Goal: Task Accomplishment & Management: Manage account settings

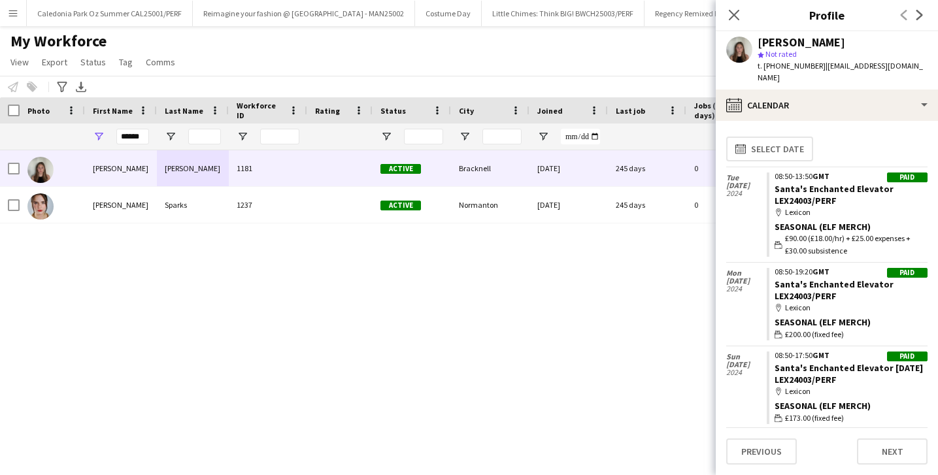
drag, startPoint x: 0, startPoint y: 0, endPoint x: 743, endPoint y: 11, distance: 742.6
click at [744, 11] on div "Close pop-in" at bounding box center [734, 15] width 37 height 30
click at [737, 14] on icon "Close pop-in" at bounding box center [734, 14] width 12 height 12
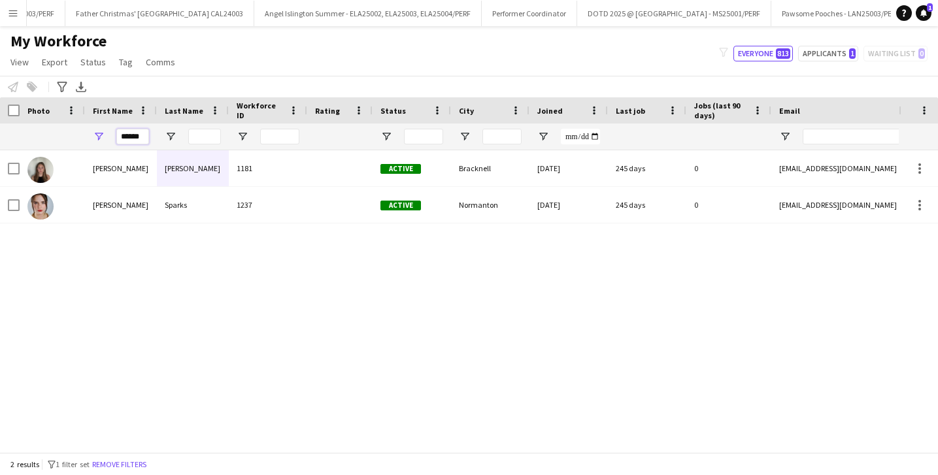
click at [126, 140] on input "******" at bounding box center [132, 137] width 33 height 16
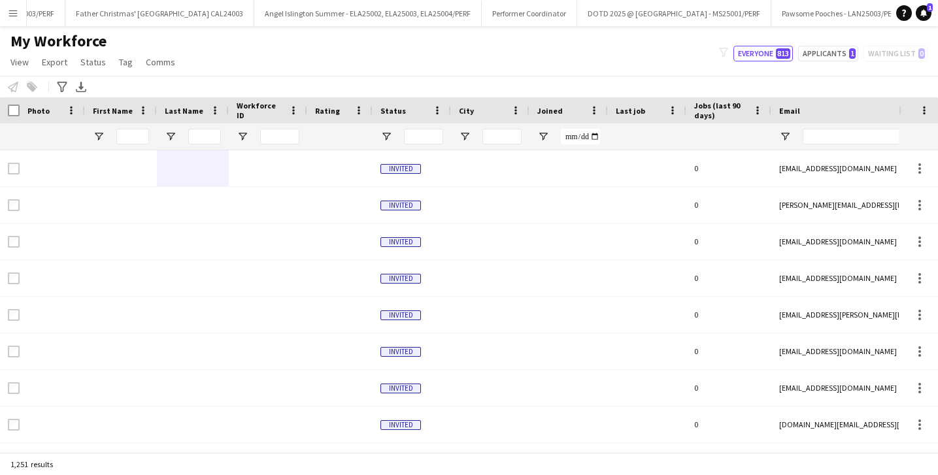
click at [13, 12] on app-icon "Menu" at bounding box center [13, 13] width 10 height 10
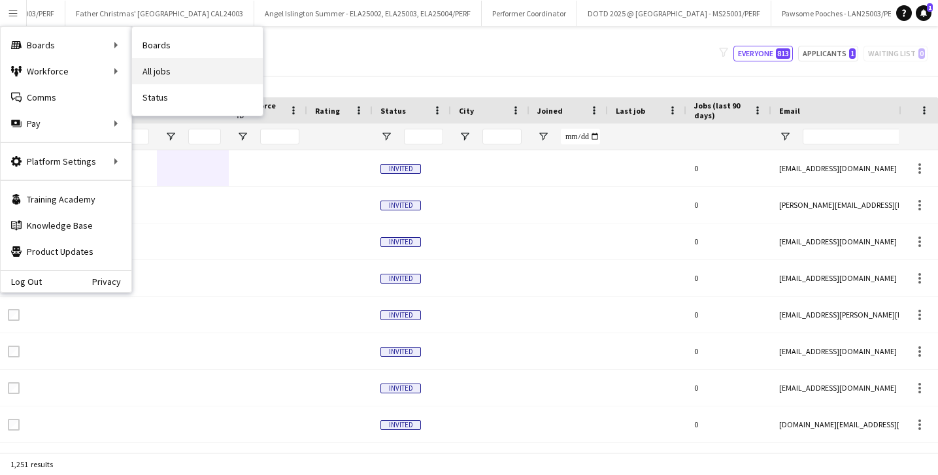
click at [152, 73] on link "All jobs" at bounding box center [197, 71] width 131 height 26
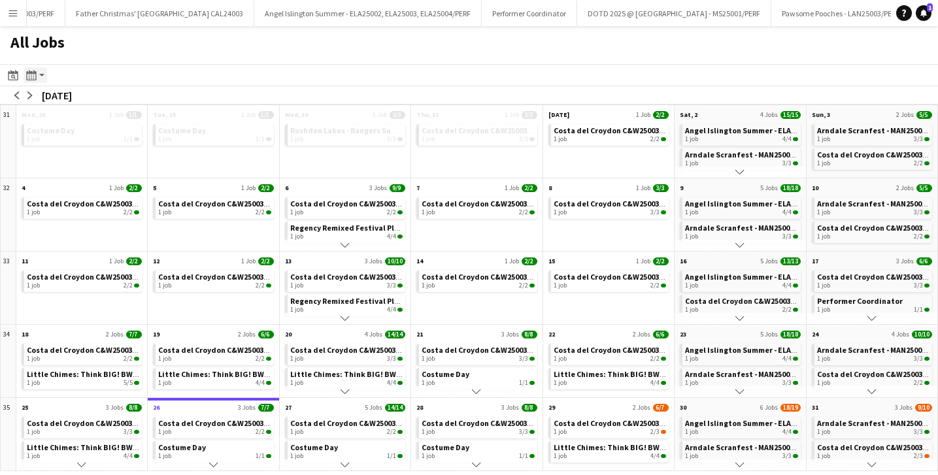
click at [31, 77] on icon "Month view / Day view" at bounding box center [31, 75] width 10 height 10
click at [11, 75] on icon "Date picker" at bounding box center [13, 75] width 10 height 10
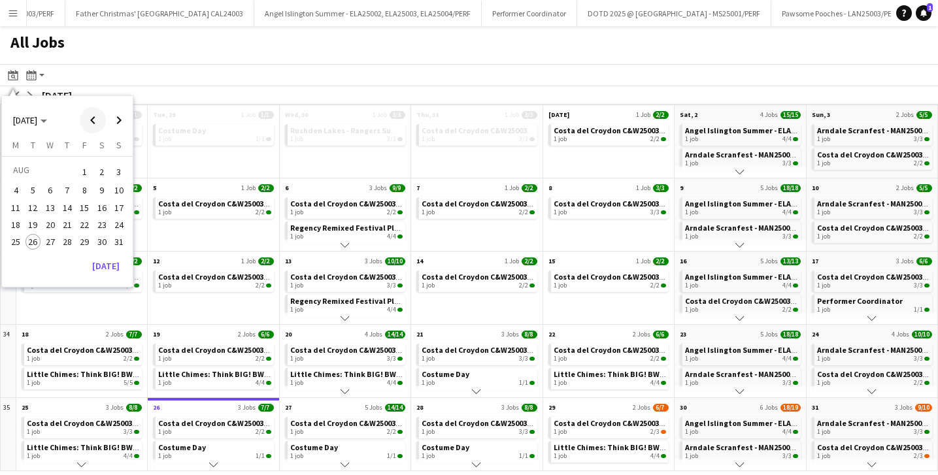
click at [89, 126] on span "Previous month" at bounding box center [93, 120] width 26 height 26
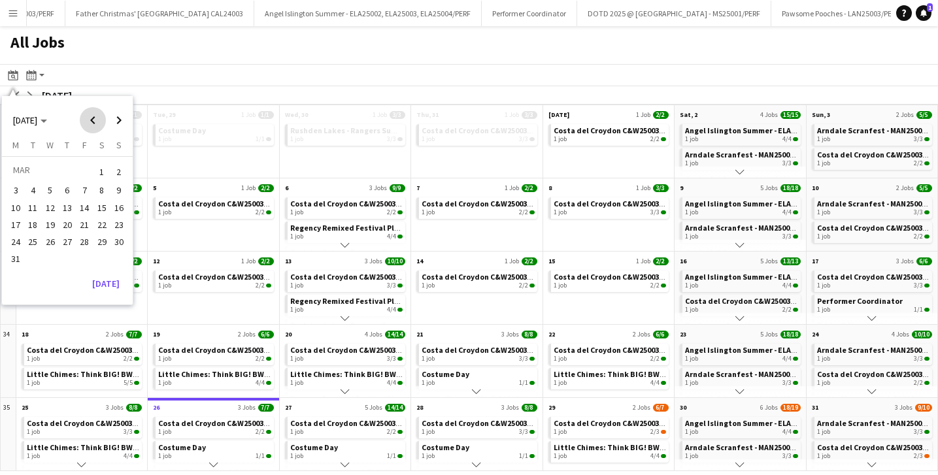
click at [89, 126] on span "Previous month" at bounding box center [93, 120] width 26 height 26
click at [50, 225] on span "18" at bounding box center [50, 225] width 16 height 16
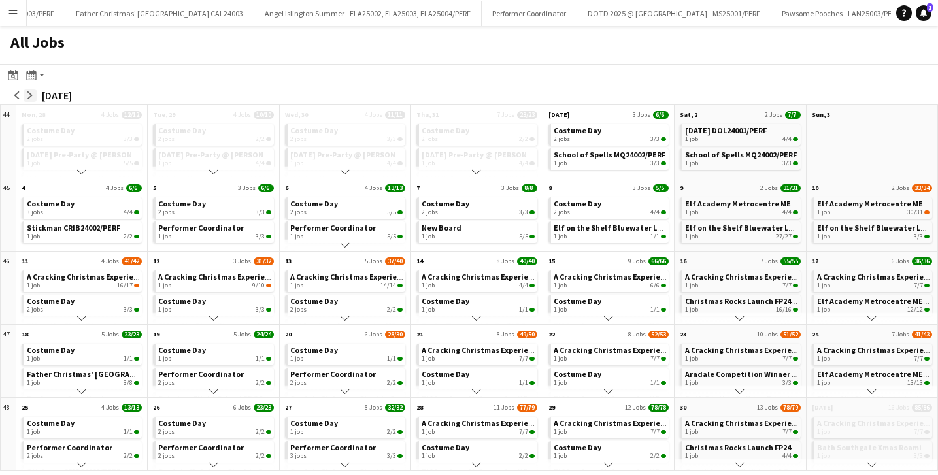
click at [30, 99] on app-icon "arrow-right" at bounding box center [30, 96] width 8 height 8
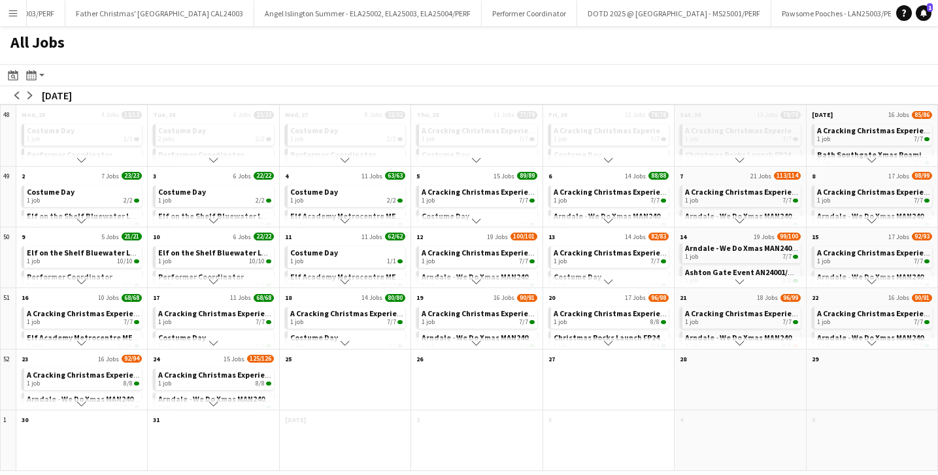
click at [745, 281] on button "Scroll down" at bounding box center [740, 282] width 131 height 12
click at [741, 263] on div "1 job 4/4" at bounding box center [741, 266] width 112 height 8
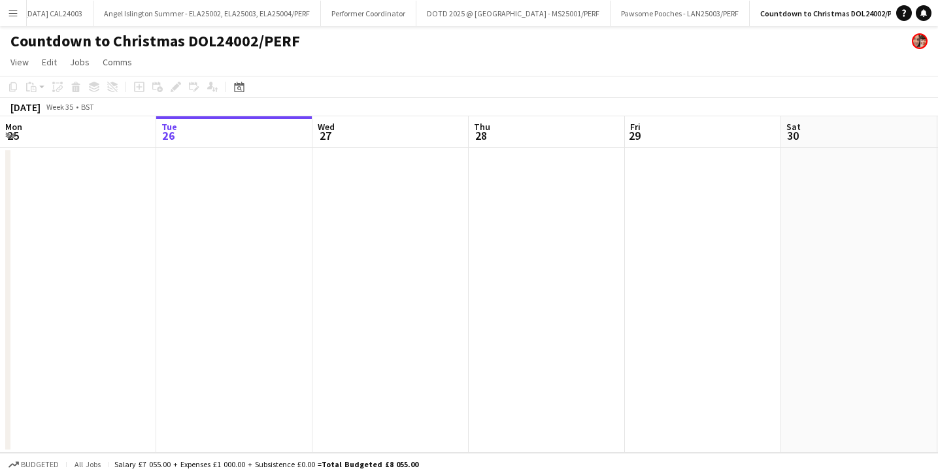
click at [247, 89] on div "Date picker AUG 2025 AUG 2025 Monday M Tuesday T Wednesday W Thursday T Friday …" at bounding box center [234, 87] width 29 height 16
click at [241, 87] on icon "Date picker" at bounding box center [239, 87] width 10 height 10
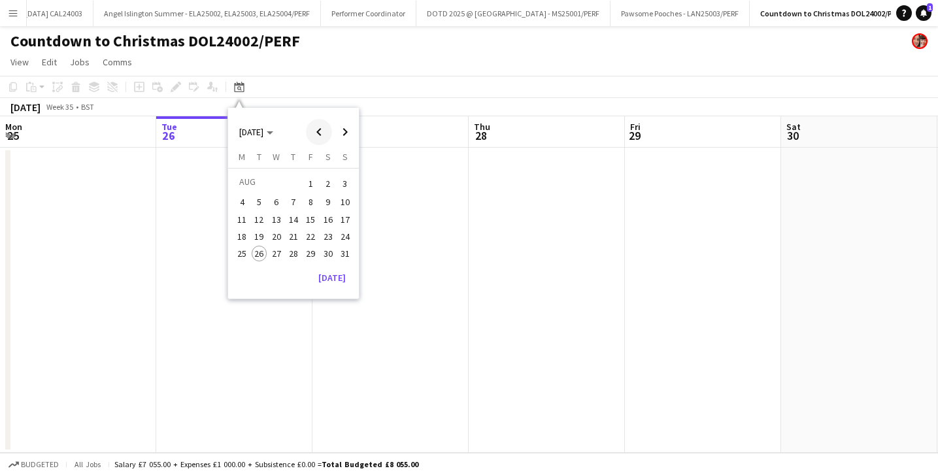
click at [320, 134] on span "Previous month" at bounding box center [319, 132] width 26 height 26
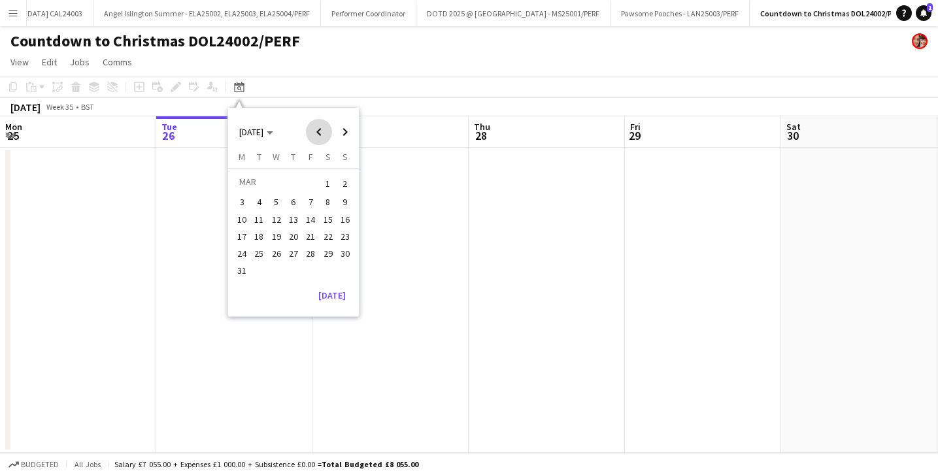
click at [320, 134] on span "Previous month" at bounding box center [319, 132] width 26 height 26
click at [320, 222] on span "14" at bounding box center [328, 220] width 16 height 16
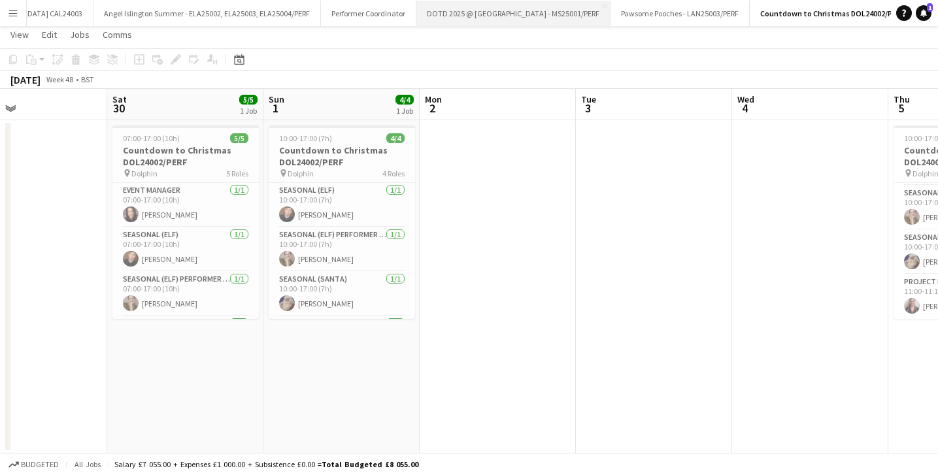
click at [463, 20] on button "DOTD 2025 @ Merchant Square - MS25001/PERF Close" at bounding box center [513, 13] width 194 height 25
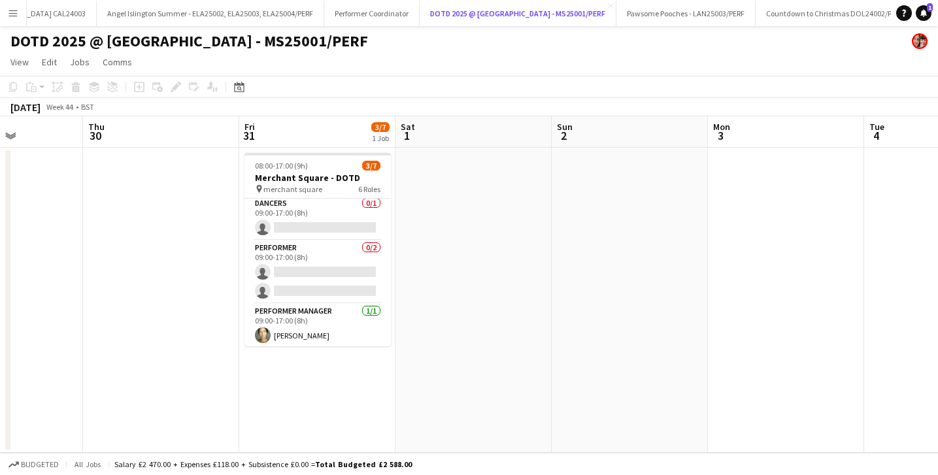
scroll to position [138, 0]
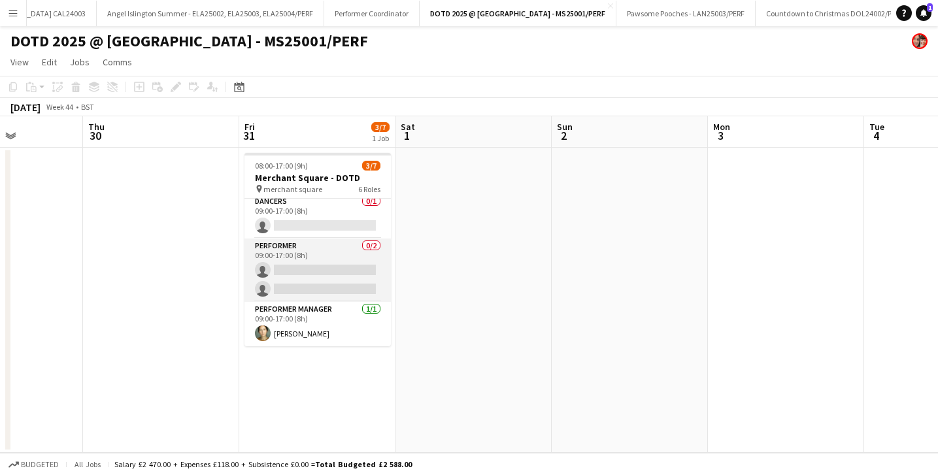
click at [314, 260] on app-card-role "Performer 0/2 09:00-17:00 (8h) single-neutral-actions single-neutral-actions" at bounding box center [317, 270] width 146 height 63
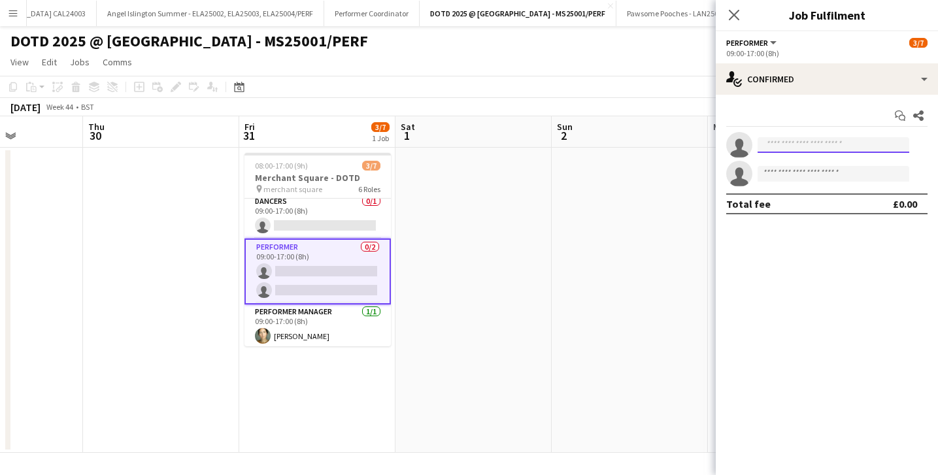
click at [819, 148] on input at bounding box center [834, 145] width 152 height 16
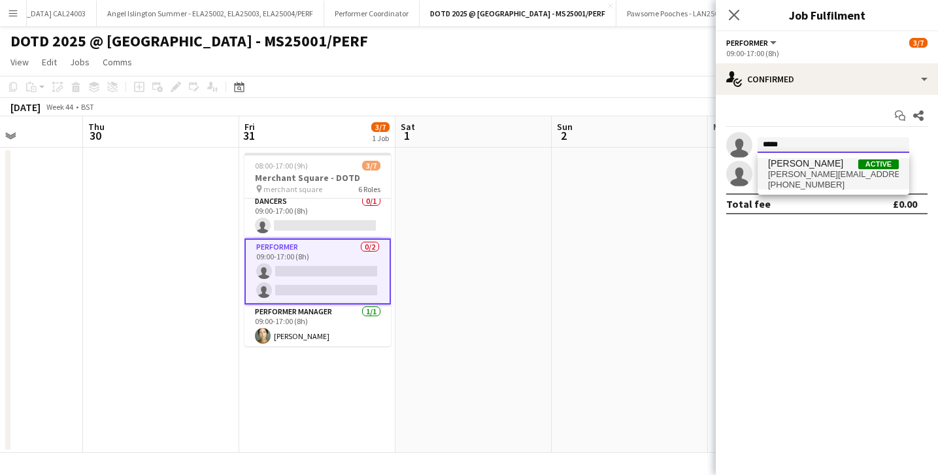
type input "*****"
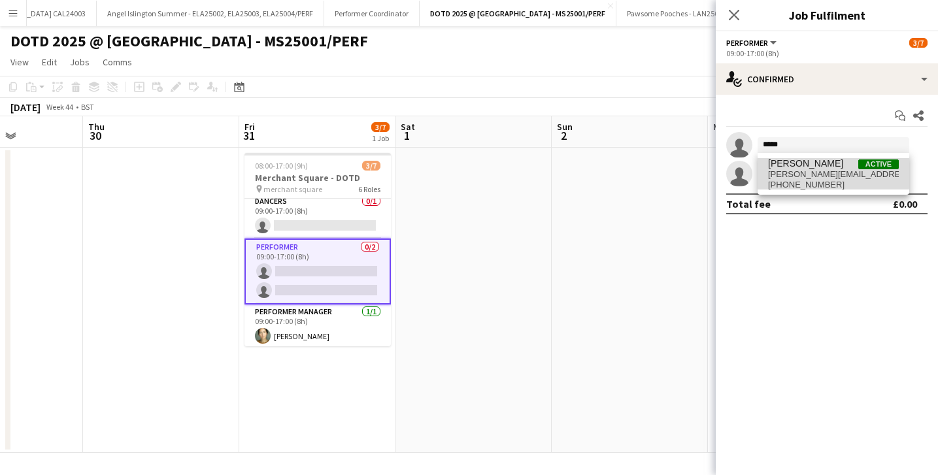
click at [824, 171] on span "giuseppe.maisto@ymail.com" at bounding box center [833, 174] width 131 height 10
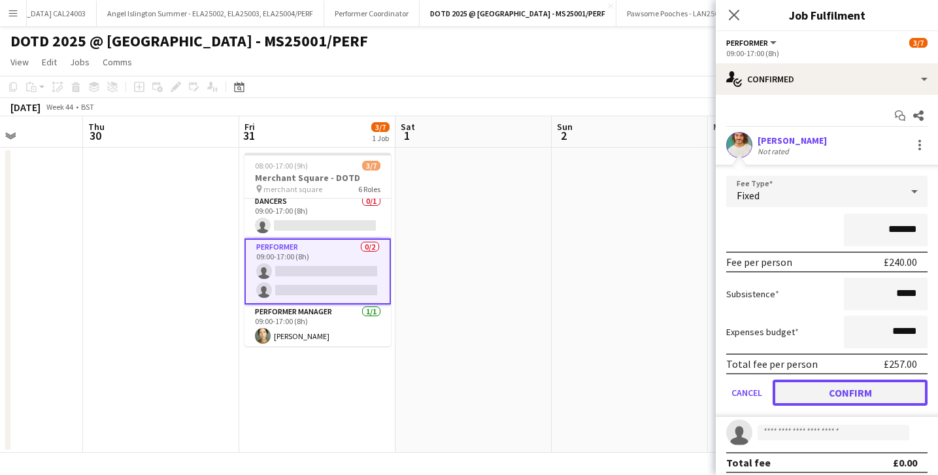
click at [802, 395] on button "Confirm" at bounding box center [850, 393] width 155 height 26
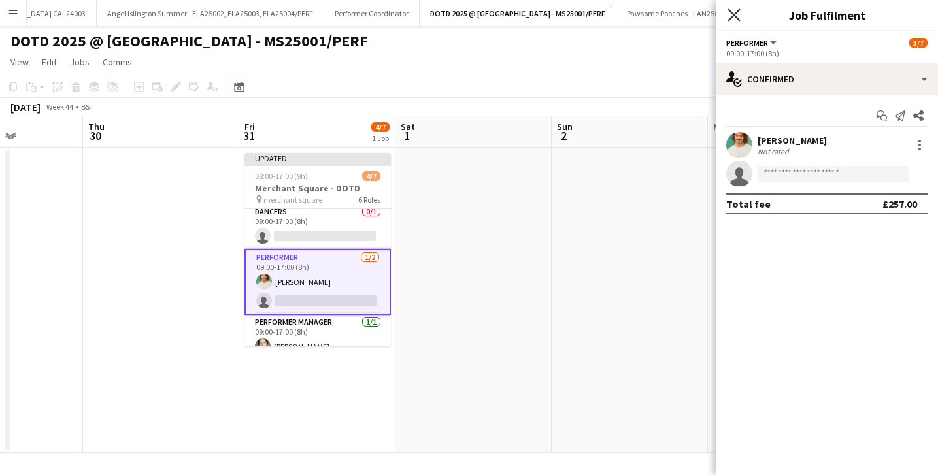
click at [735, 13] on icon at bounding box center [734, 14] width 12 height 12
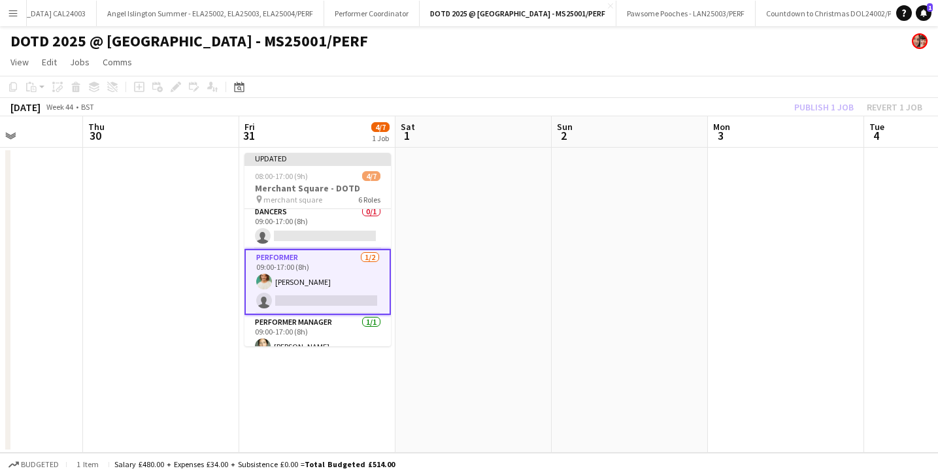
click at [713, 66] on app-page-menu "View Day view expanded Day view collapsed Month view Date picker Jump to today …" at bounding box center [469, 63] width 938 height 25
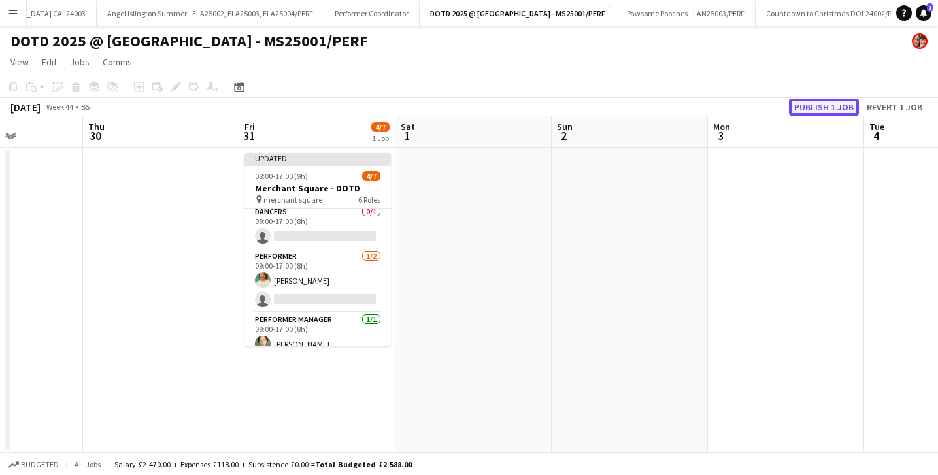
click at [806, 106] on button "Publish 1 job" at bounding box center [824, 107] width 70 height 17
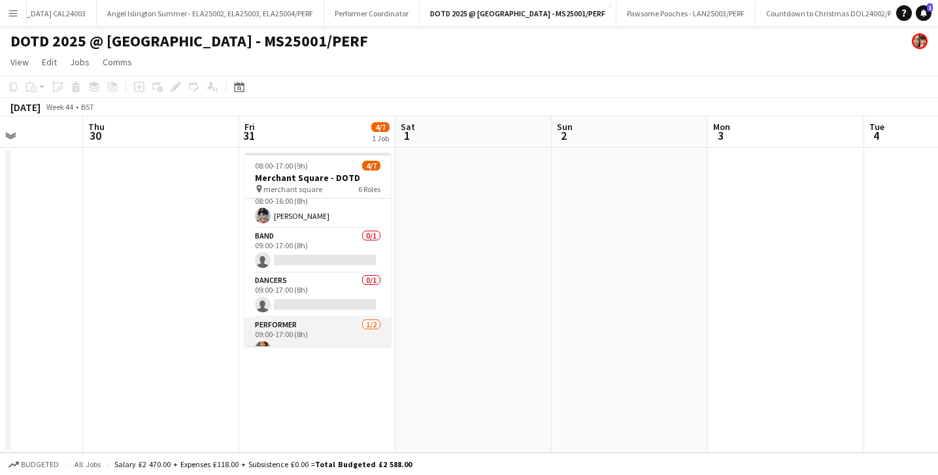
scroll to position [51, 0]
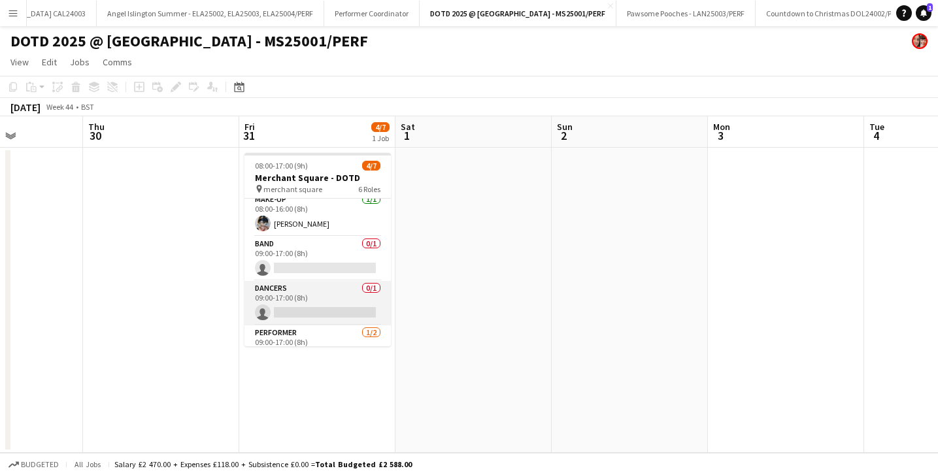
click at [314, 291] on app-card-role "Dancers 0/1 09:00-17:00 (8h) single-neutral-actions" at bounding box center [317, 303] width 146 height 44
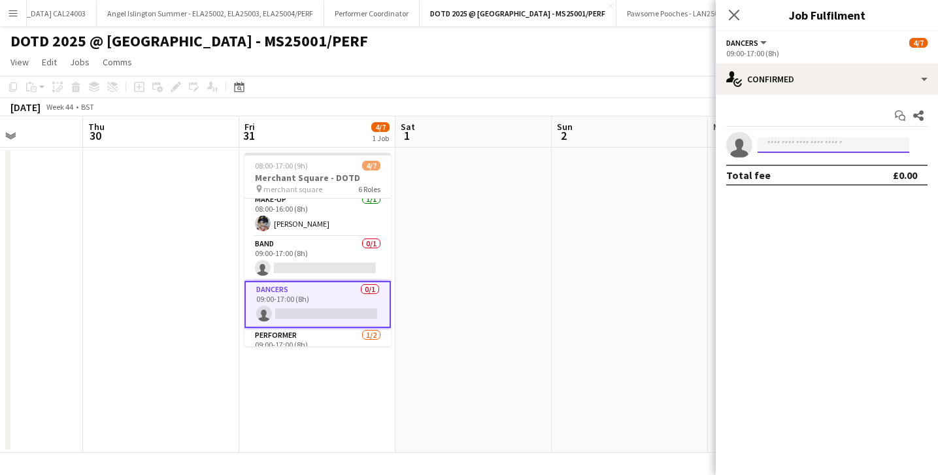
click at [776, 148] on input at bounding box center [834, 145] width 152 height 16
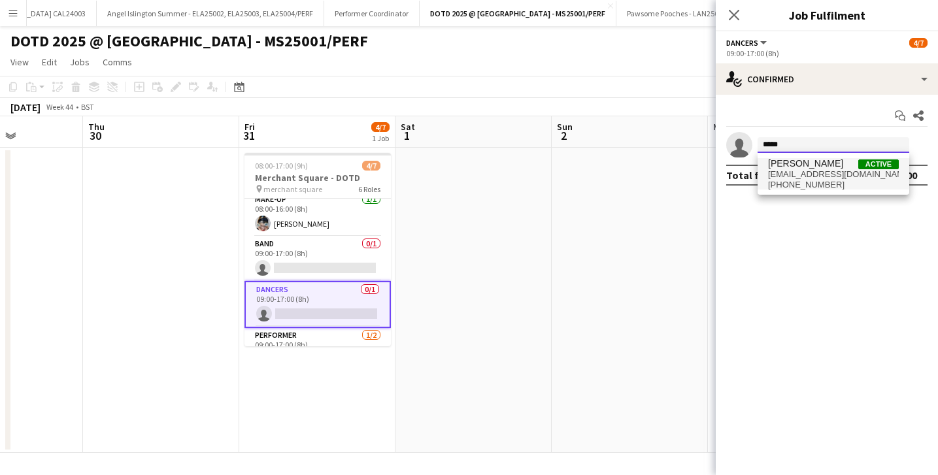
type input "*****"
click at [790, 175] on span "nerineskinner@live.co.uk" at bounding box center [833, 174] width 131 height 10
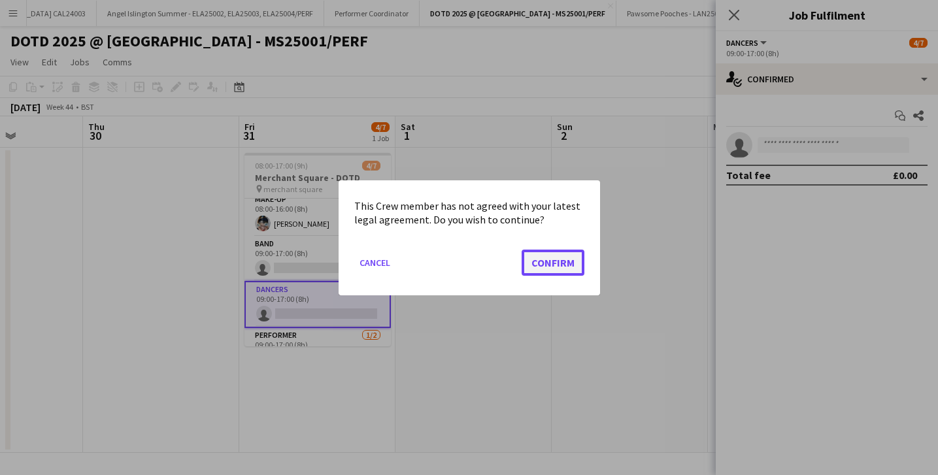
click at [551, 262] on button "Confirm" at bounding box center [553, 262] width 63 height 26
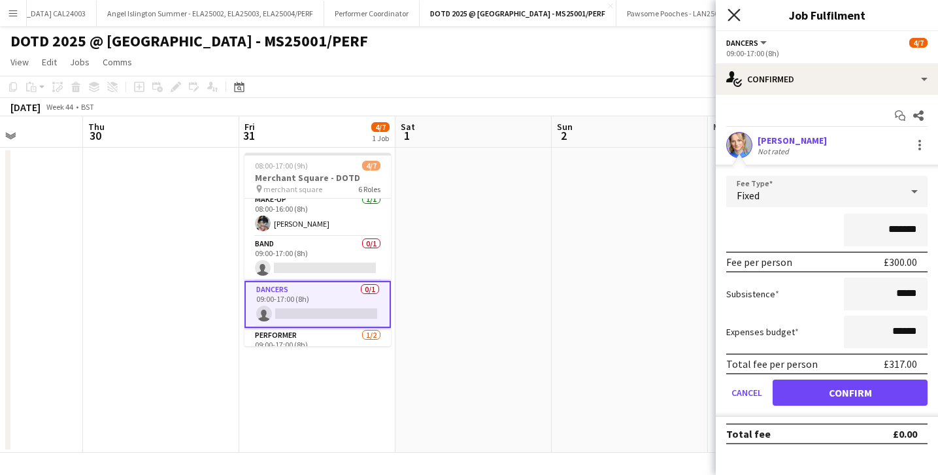
click at [736, 21] on icon "Close pop-in" at bounding box center [734, 14] width 12 height 12
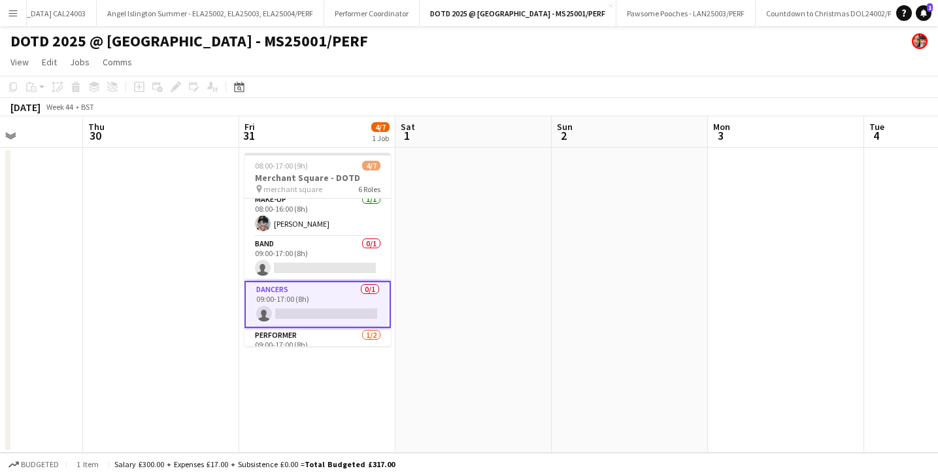
click at [534, 268] on app-date-cell at bounding box center [473, 300] width 156 height 305
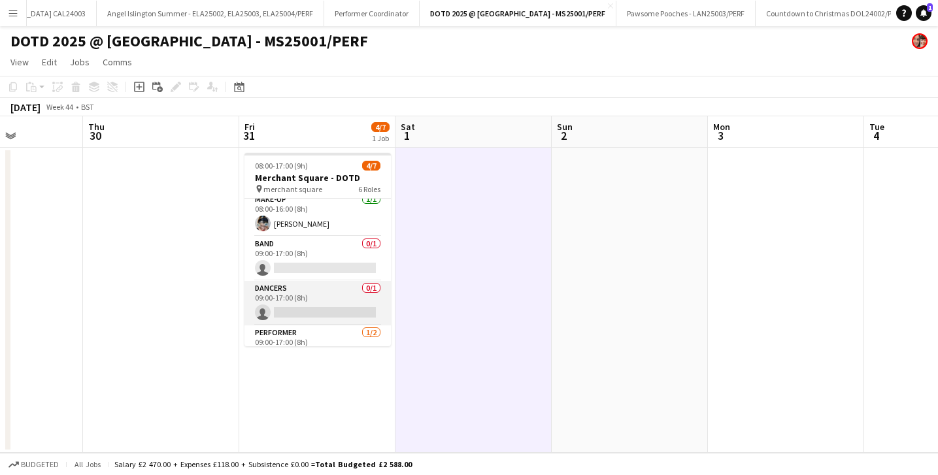
click at [307, 294] on app-card-role "Dancers 0/1 09:00-17:00 (8h) single-neutral-actions" at bounding box center [317, 303] width 146 height 44
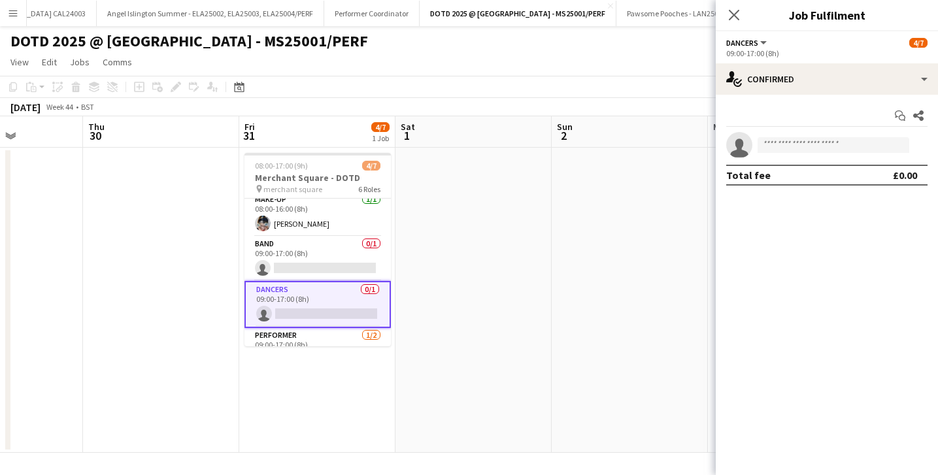
click at [741, 16] on app-icon "Close pop-in" at bounding box center [734, 15] width 16 height 16
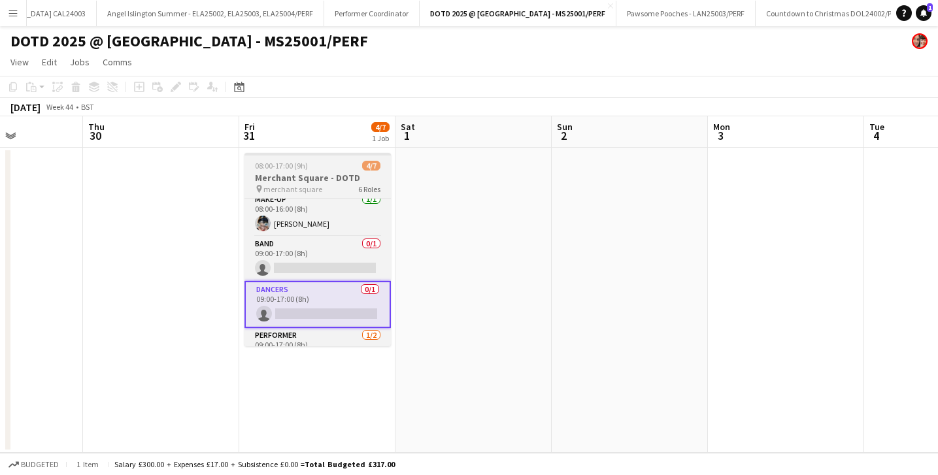
click at [299, 169] on span "08:00-17:00 (9h)" at bounding box center [281, 166] width 53 height 10
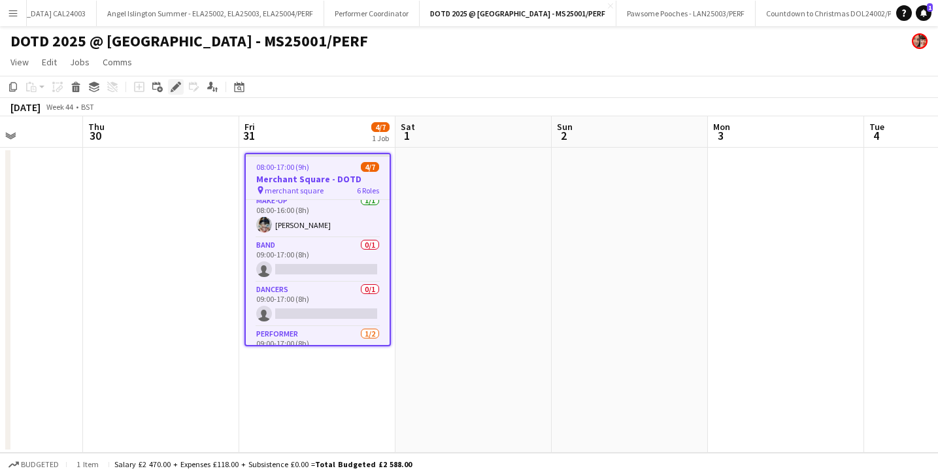
click at [173, 84] on icon "Edit" at bounding box center [176, 87] width 10 height 10
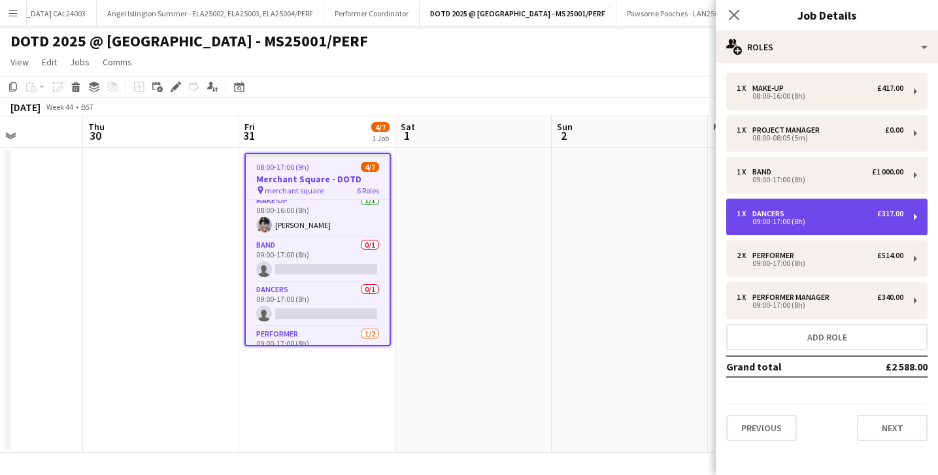
click at [784, 219] on div "09:00-17:00 (8h)" at bounding box center [820, 221] width 167 height 7
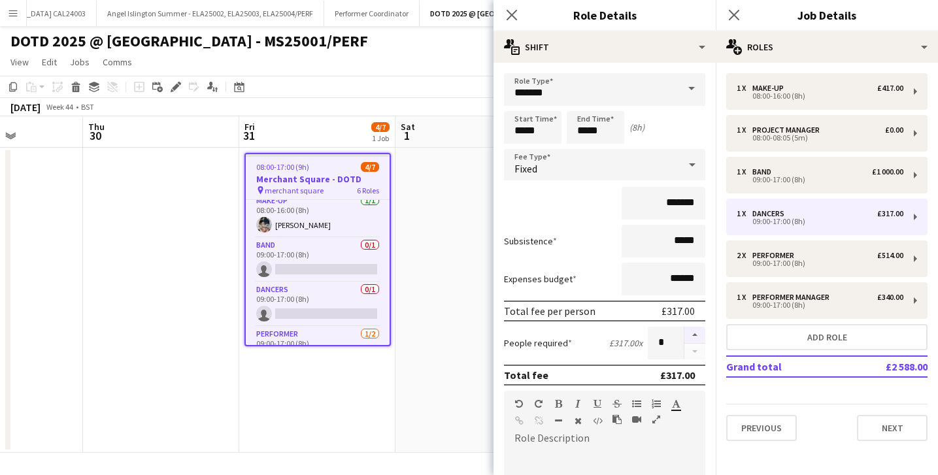
click at [697, 339] on button "button" at bounding box center [694, 335] width 21 height 17
type input "*"
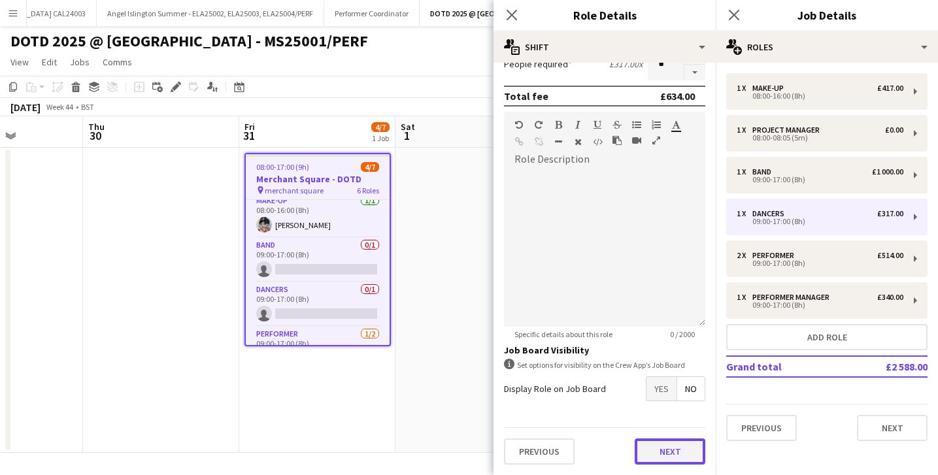
click at [653, 455] on button "Next" at bounding box center [670, 452] width 71 height 26
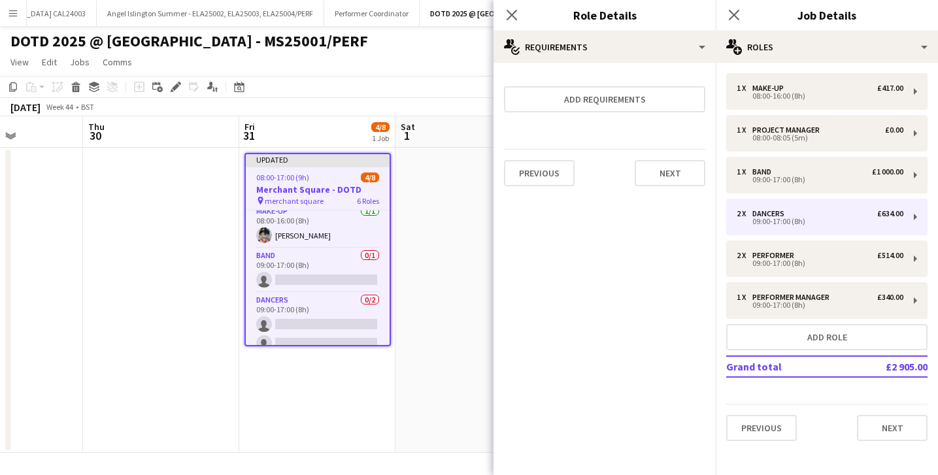
scroll to position [0, 0]
click at [511, 20] on icon "Close pop-in" at bounding box center [511, 14] width 12 height 12
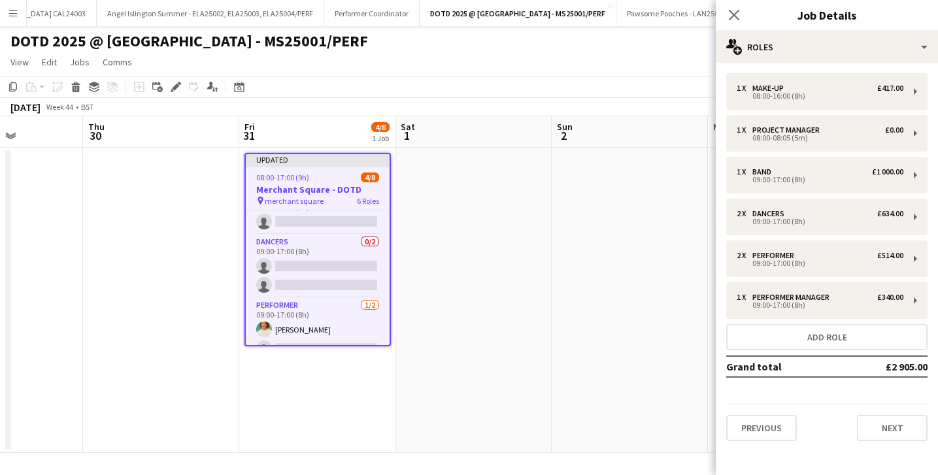
scroll to position [114, 0]
click at [871, 414] on div "Previous Next" at bounding box center [826, 422] width 201 height 37
click at [733, 18] on icon "Close pop-in" at bounding box center [734, 14] width 12 height 12
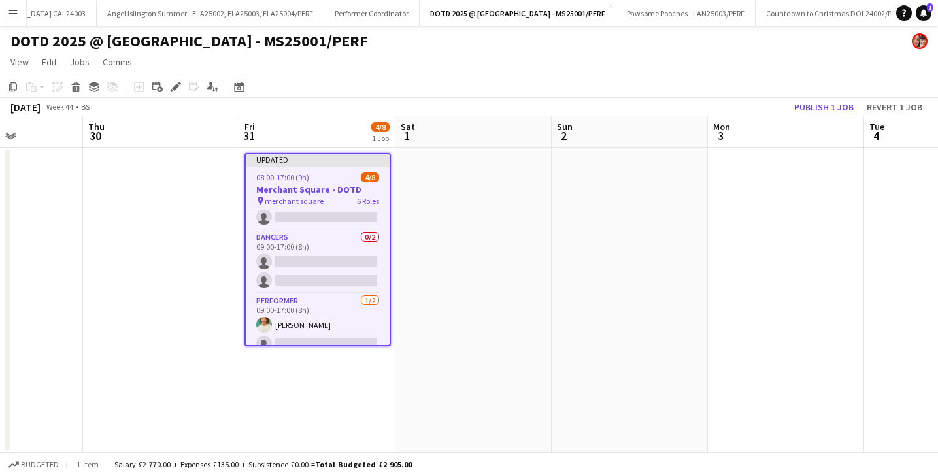
click at [449, 307] on app-date-cell at bounding box center [473, 300] width 156 height 305
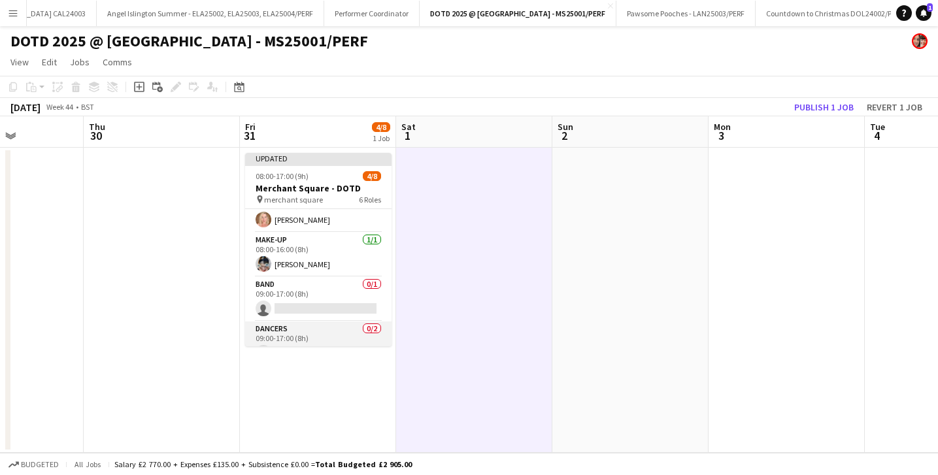
scroll to position [0, 0]
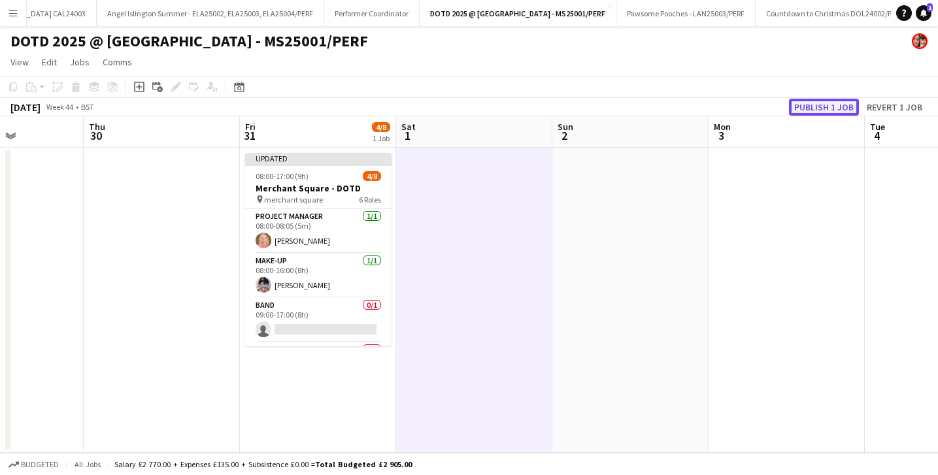
click at [814, 109] on button "Publish 1 job" at bounding box center [824, 107] width 70 height 17
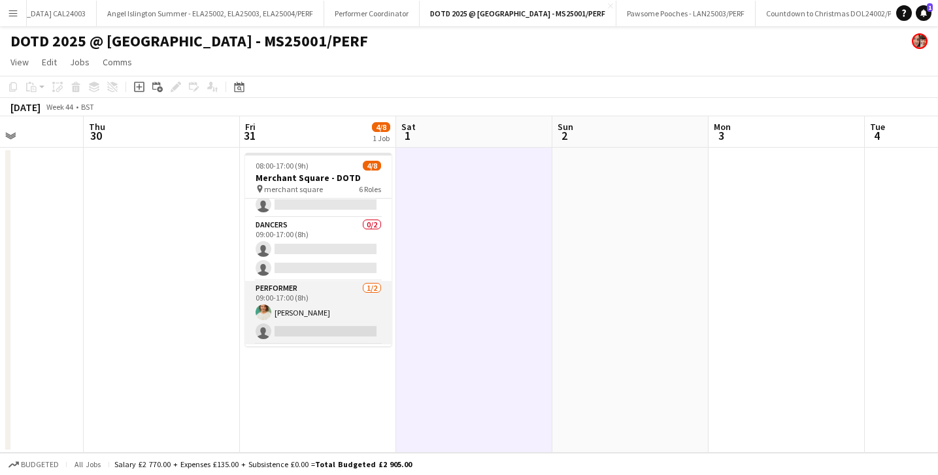
scroll to position [113, 0]
click at [309, 337] on app-card-role "Performer 1/2 09:00-17:00 (8h) Giuseppe Maisto single-neutral-actions" at bounding box center [318, 313] width 146 height 63
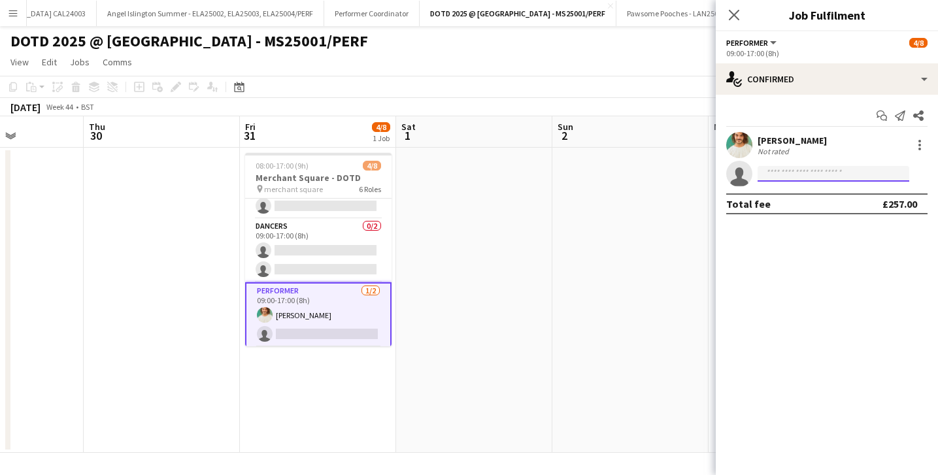
click at [824, 173] on input at bounding box center [834, 174] width 152 height 16
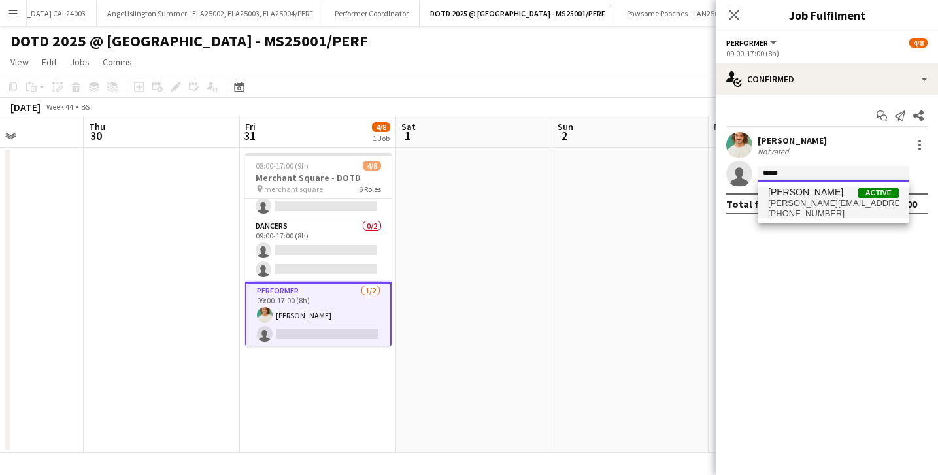
type input "*****"
click at [819, 202] on span "monique.eleanor@gmail.com" at bounding box center [833, 203] width 131 height 10
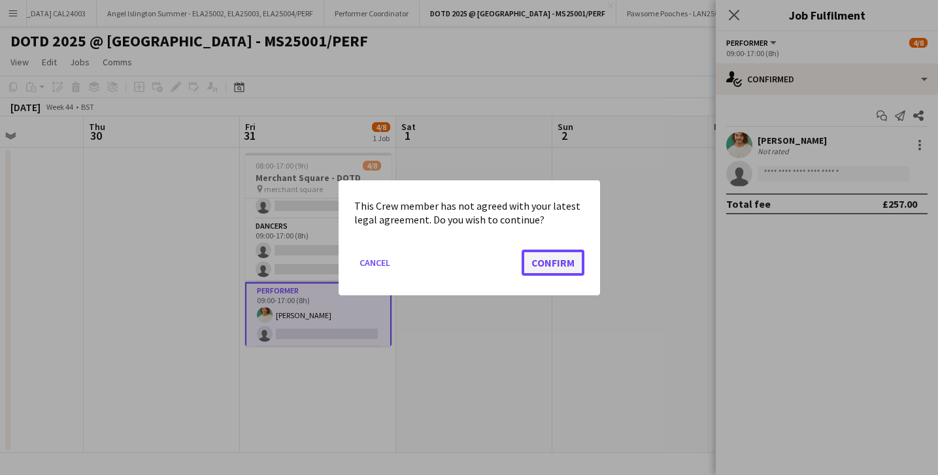
click at [543, 267] on button "Confirm" at bounding box center [553, 262] width 63 height 26
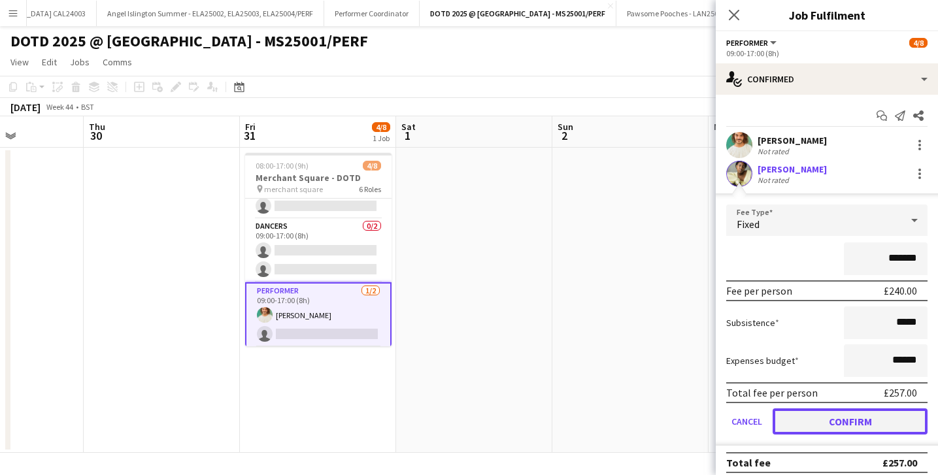
click at [848, 419] on button "Confirm" at bounding box center [850, 422] width 155 height 26
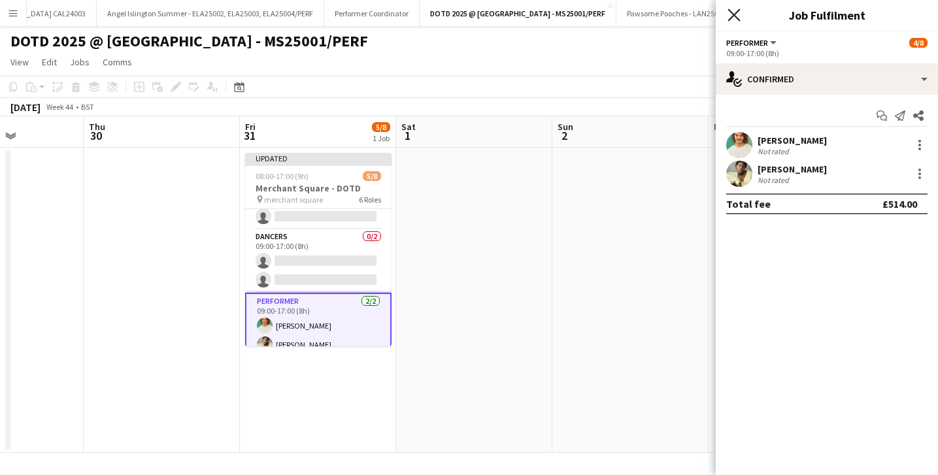
click at [728, 19] on icon "Close pop-in" at bounding box center [734, 14] width 12 height 12
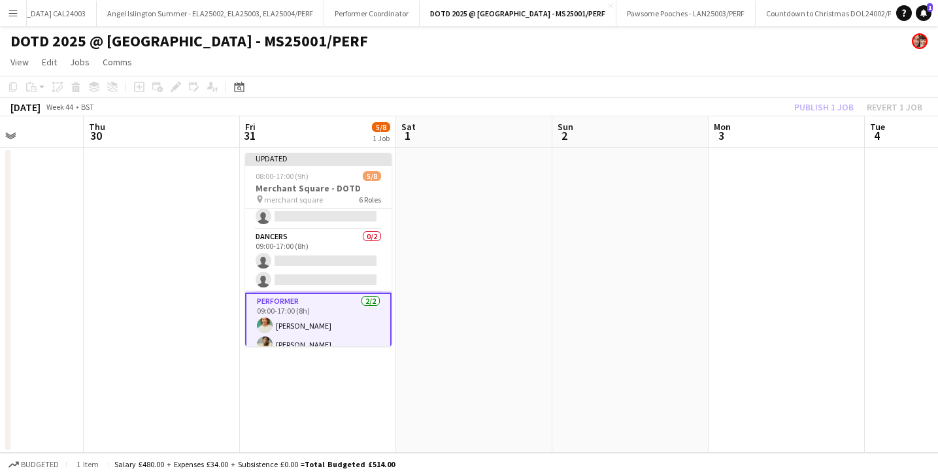
click at [698, 51] on app-page-menu "View Day view expanded Day view collapsed Month view Date picker Jump to today …" at bounding box center [469, 63] width 938 height 25
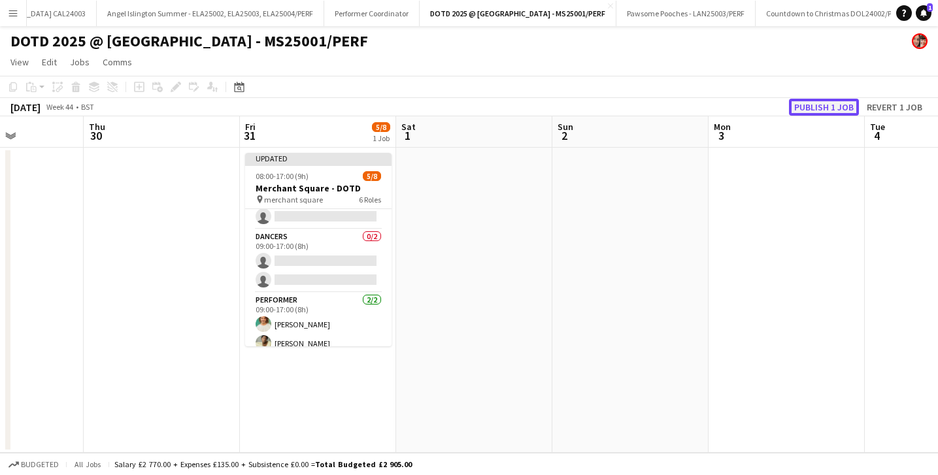
click at [830, 103] on button "Publish 1 job" at bounding box center [824, 107] width 70 height 17
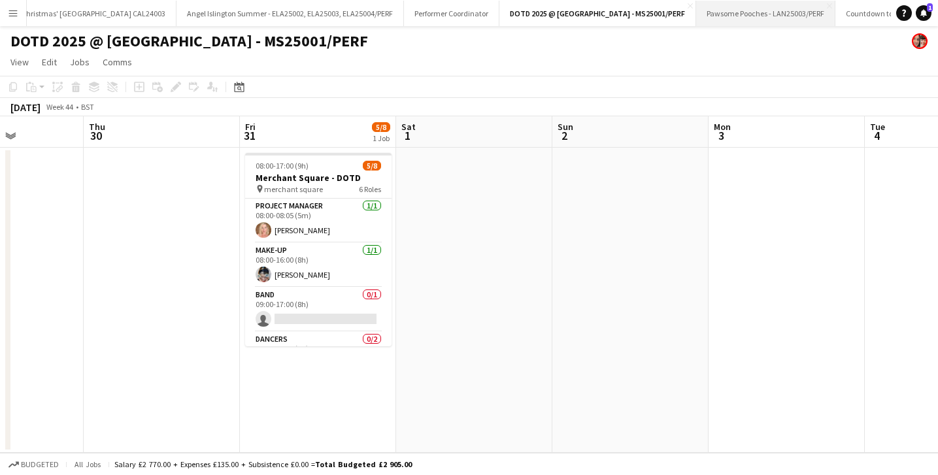
scroll to position [0, 1050]
click at [18, 13] on button "Menu" at bounding box center [13, 13] width 26 height 26
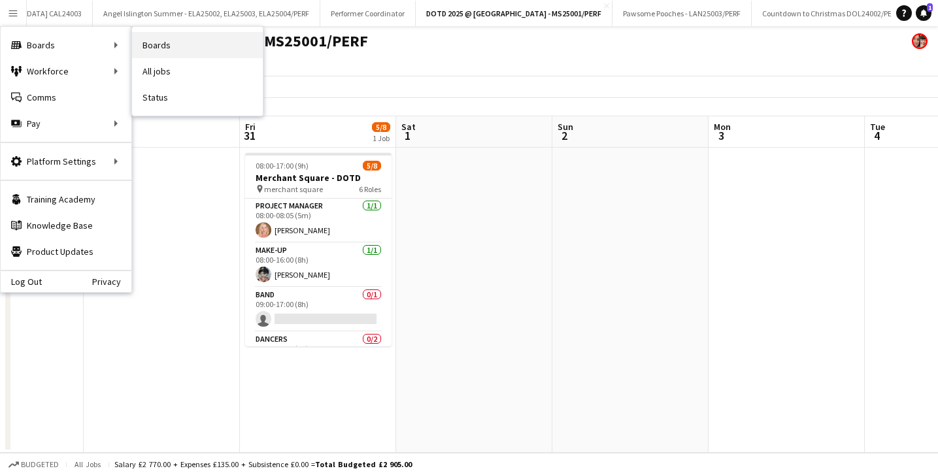
click at [172, 48] on link "Boards" at bounding box center [197, 45] width 131 height 26
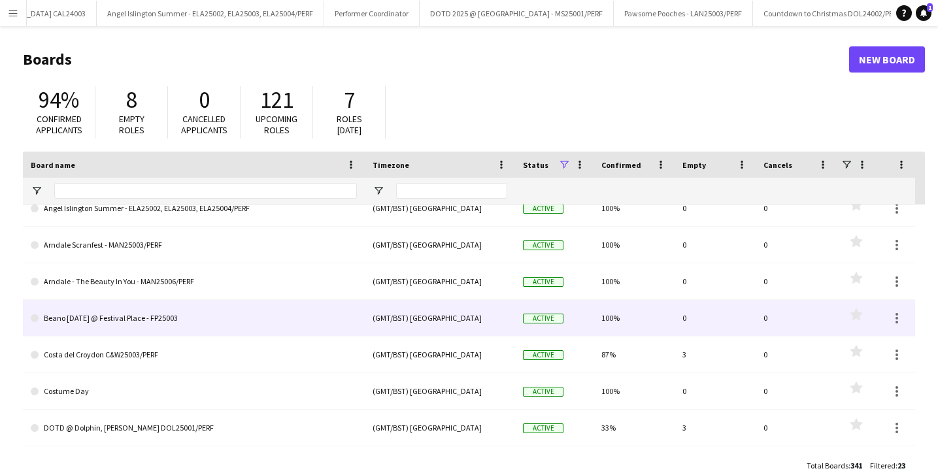
scroll to position [186, 0]
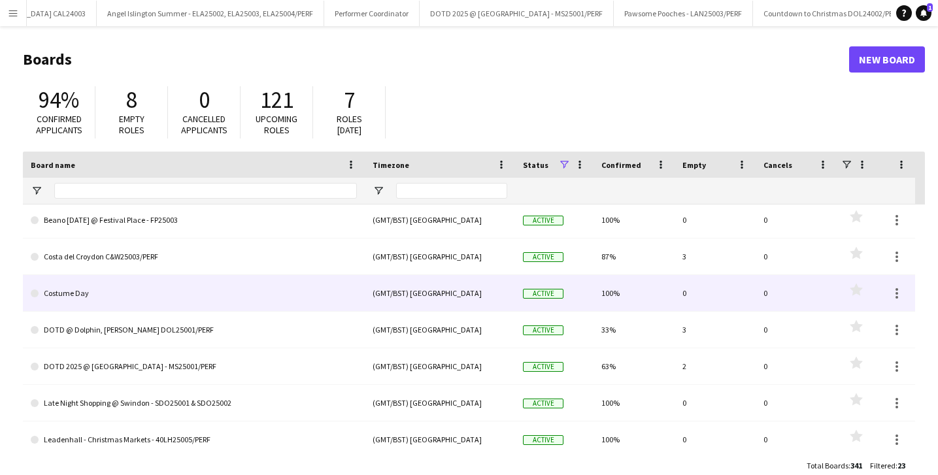
click at [177, 320] on link "DOTD @ Dolphin, Poole DOL25001/PERF" at bounding box center [194, 330] width 326 height 37
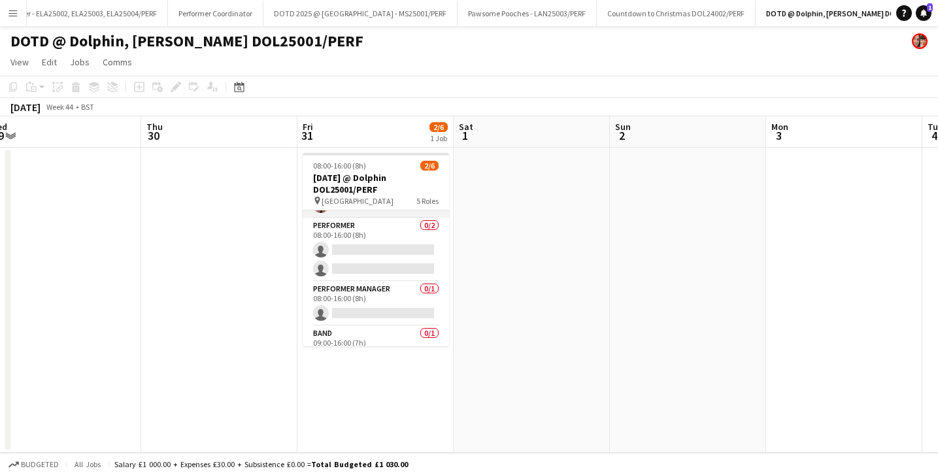
scroll to position [105, 0]
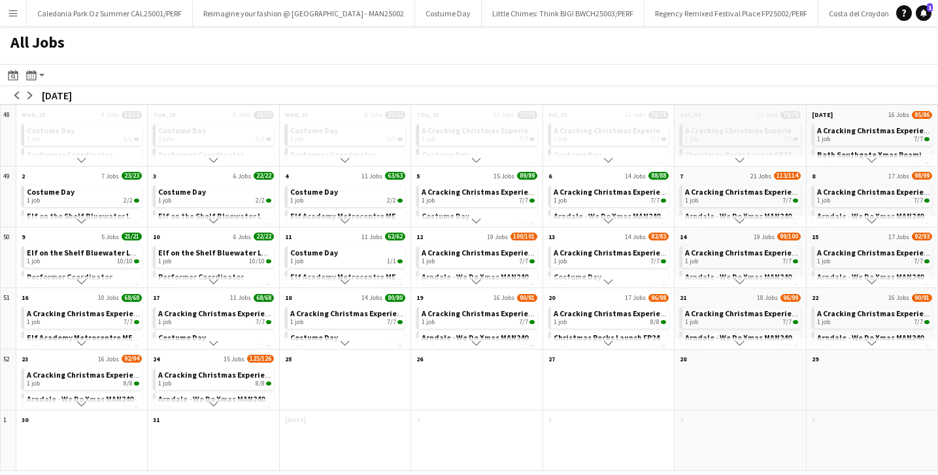
scroll to position [116, 0]
click at [4, 18] on button "Menu" at bounding box center [13, 13] width 26 height 26
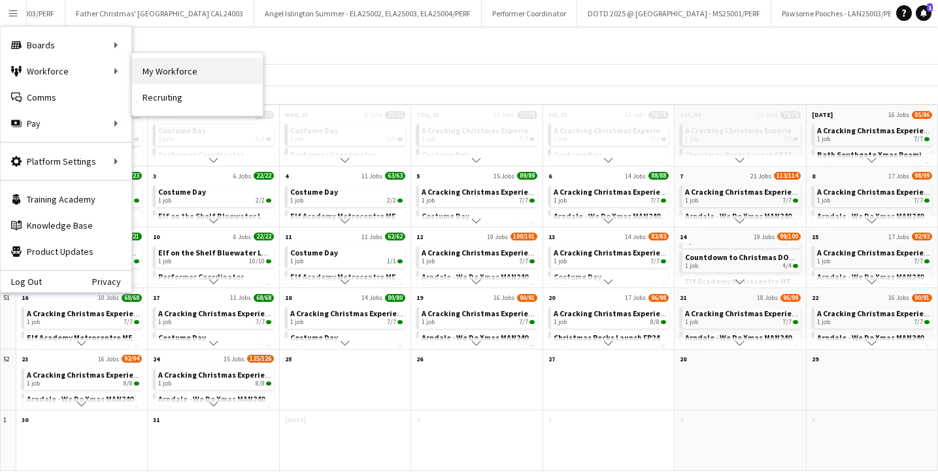
click at [188, 65] on link "My Workforce" at bounding box center [197, 71] width 131 height 26
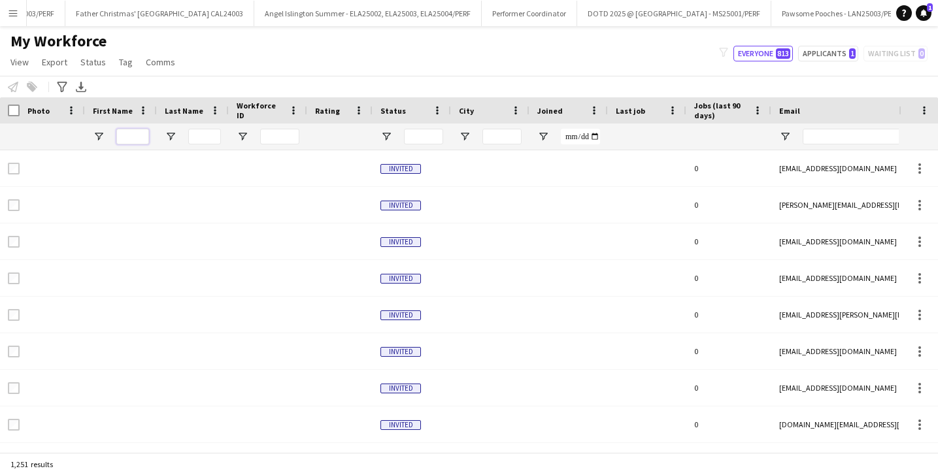
click at [142, 139] on input "First Name Filter Input" at bounding box center [132, 137] width 33 height 16
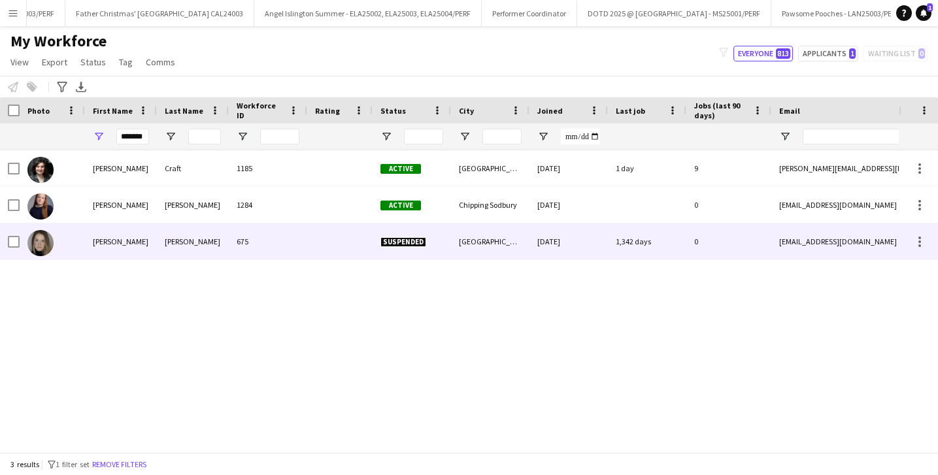
click at [133, 241] on div "[PERSON_NAME]" at bounding box center [121, 242] width 72 height 36
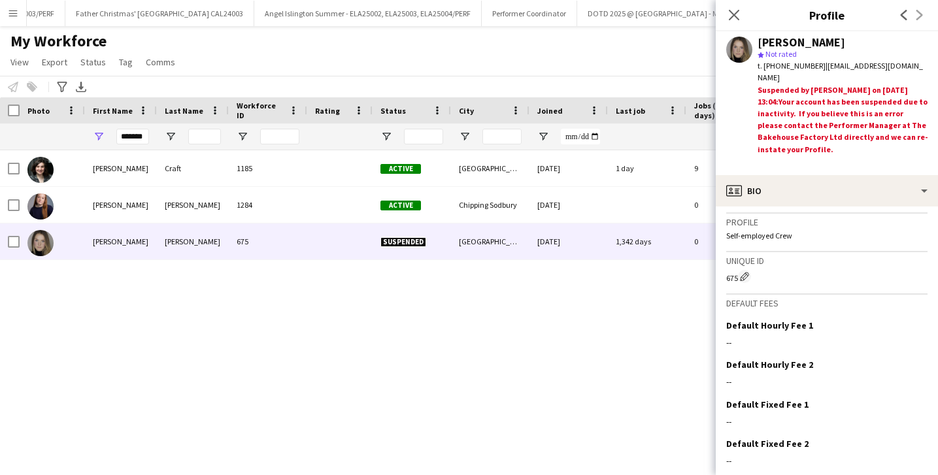
scroll to position [971, 0]
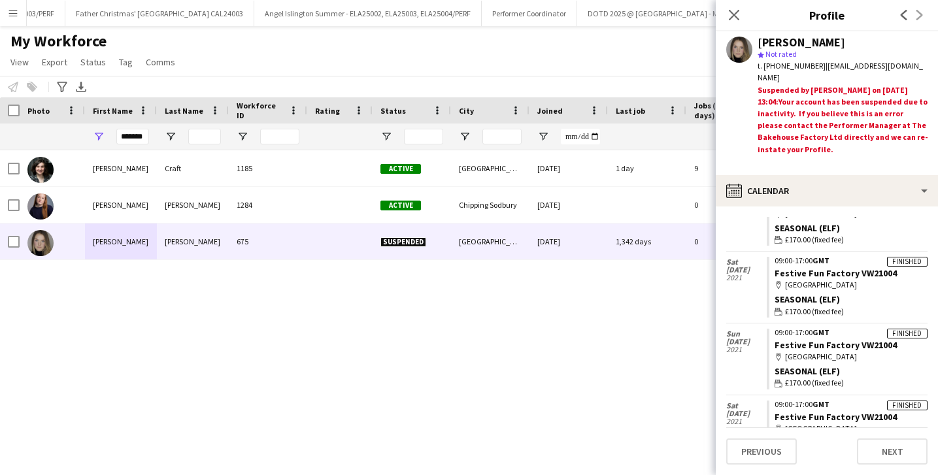
scroll to position [450, 0]
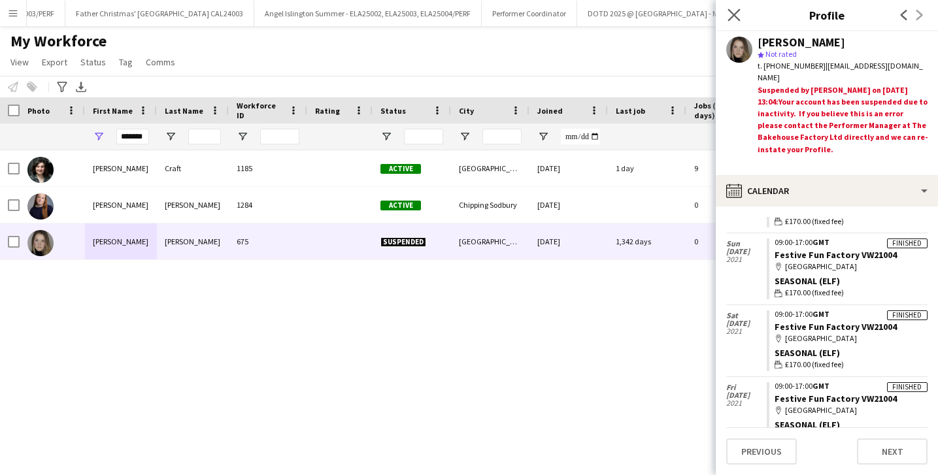
click at [740, 14] on app-icon "Close pop-in" at bounding box center [734, 15] width 19 height 19
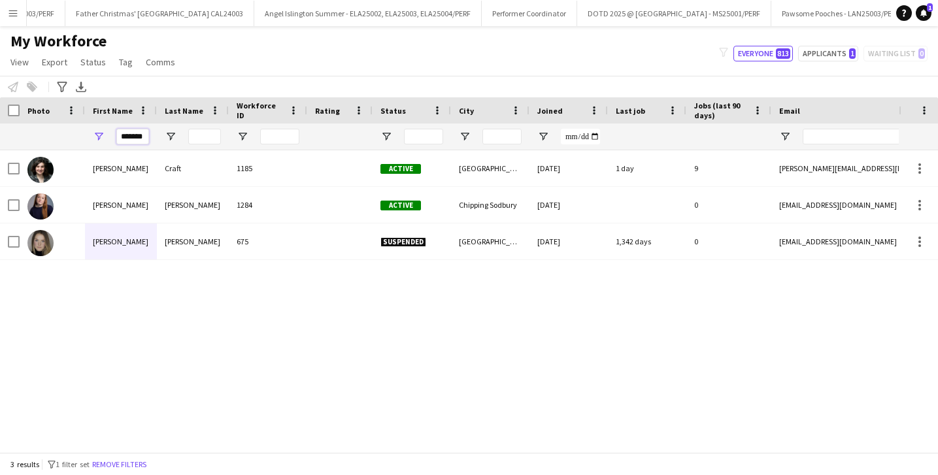
click at [128, 133] on input "*******" at bounding box center [132, 137] width 33 height 16
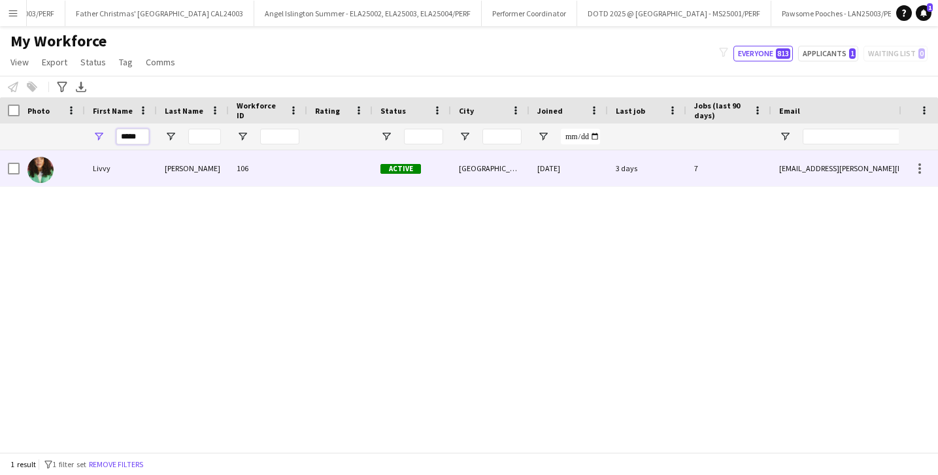
type input "*****"
click at [133, 167] on div "Livvy" at bounding box center [121, 168] width 72 height 36
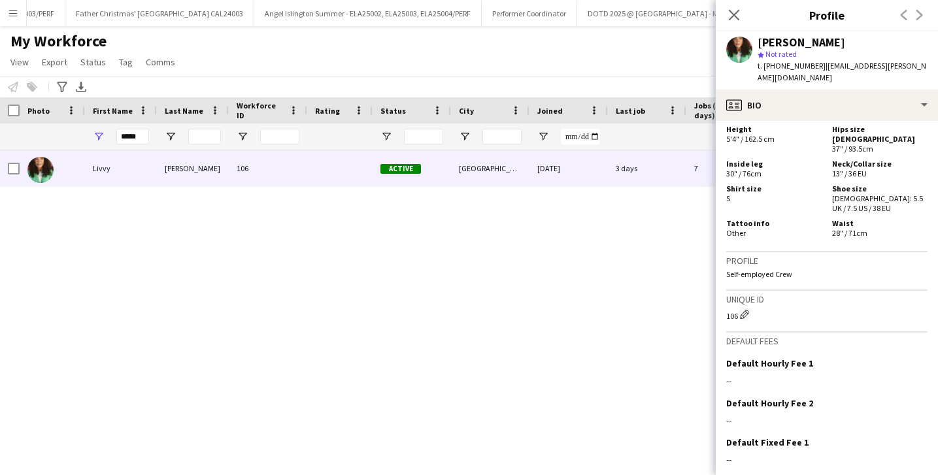
scroll to position [982, 0]
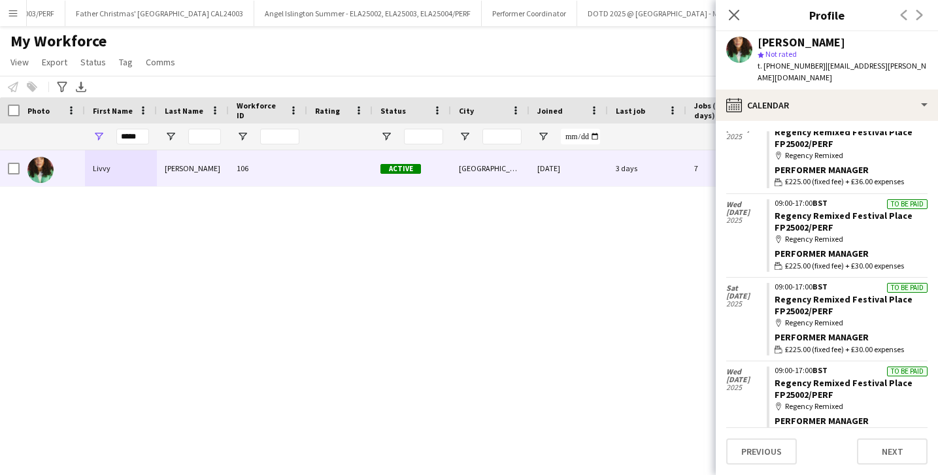
scroll to position [599, 0]
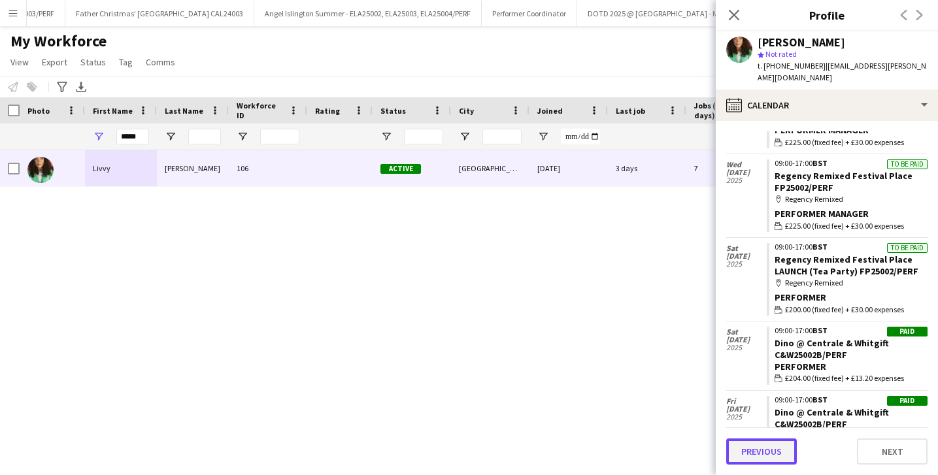
click at [763, 450] on button "Previous" at bounding box center [761, 452] width 71 height 26
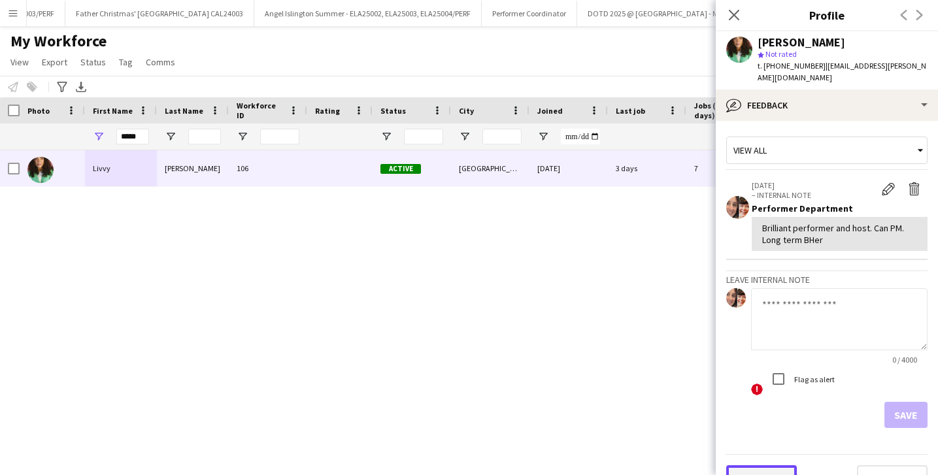
click at [762, 465] on button "Previous" at bounding box center [761, 478] width 71 height 26
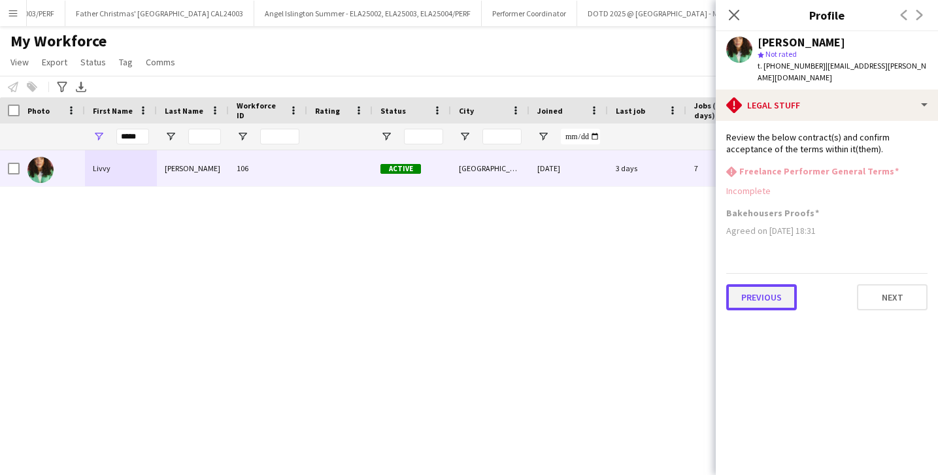
click at [763, 284] on button "Previous" at bounding box center [761, 297] width 71 height 26
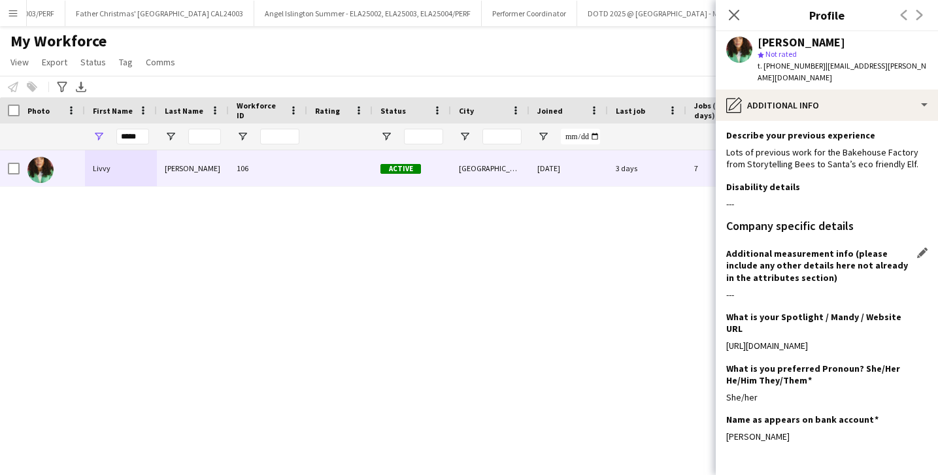
scroll to position [69, 0]
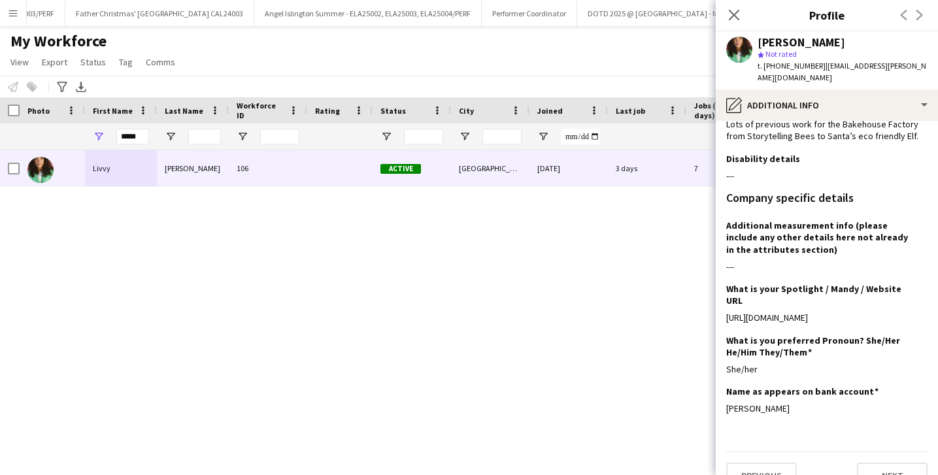
drag, startPoint x: 887, startPoint y: 293, endPoint x: 724, endPoint y: 291, distance: 162.8
click at [726, 291] on app-section-data-types "What is your capacity to work? Edit this field A few times a week Describe your…" at bounding box center [827, 298] width 222 height 354
copy div "[URL][DOMAIN_NAME]"
click at [739, 9] on icon "Close pop-in" at bounding box center [734, 14] width 12 height 12
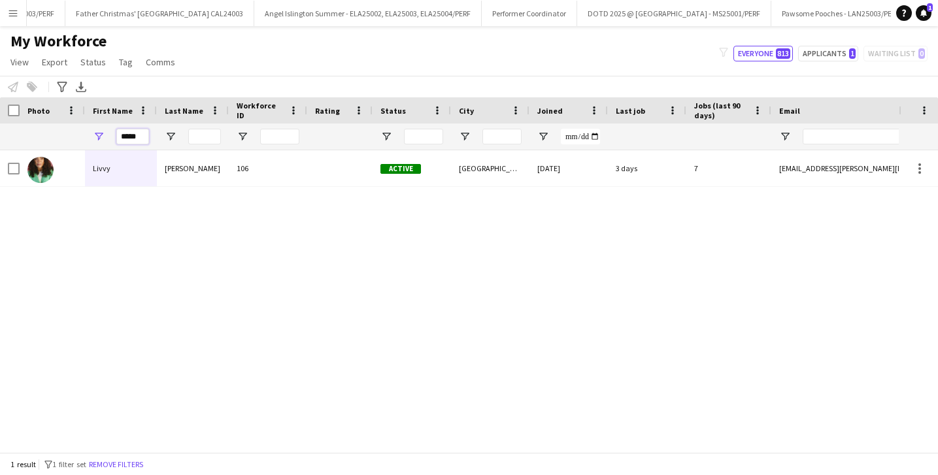
click at [137, 141] on input "*****" at bounding box center [132, 137] width 33 height 16
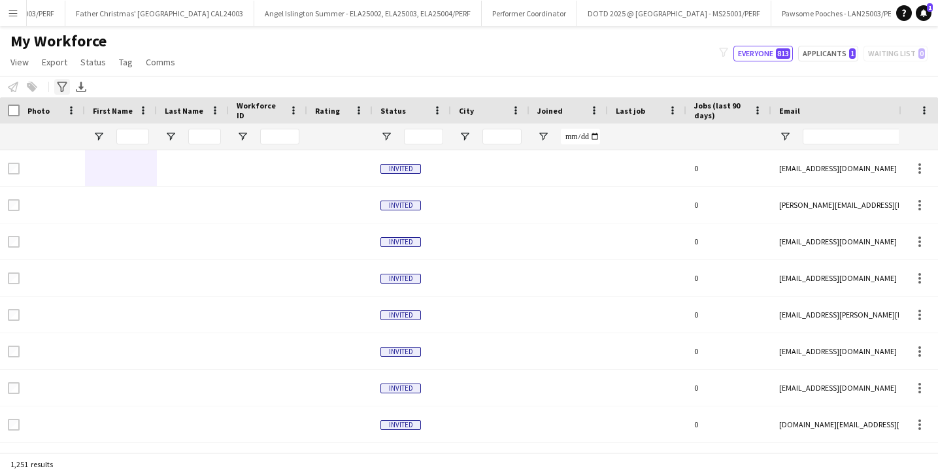
click at [62, 83] on icon "Advanced filters" at bounding box center [62, 87] width 10 height 10
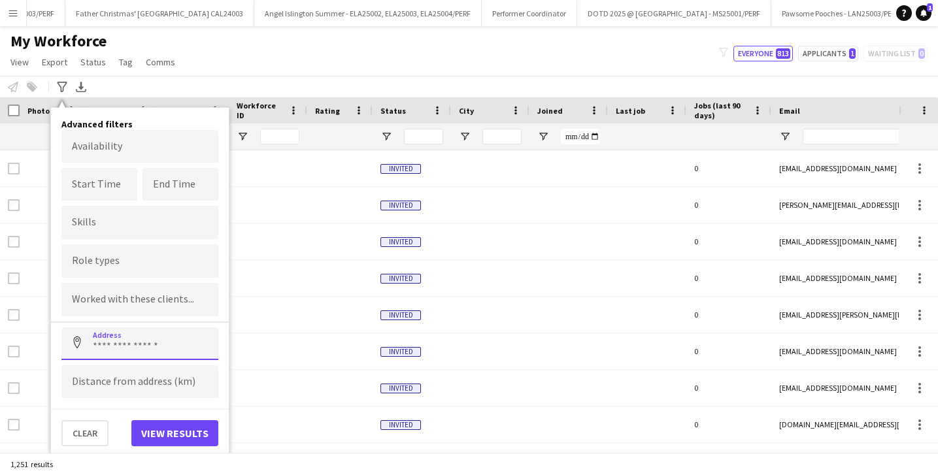
click at [118, 341] on input at bounding box center [139, 343] width 157 height 33
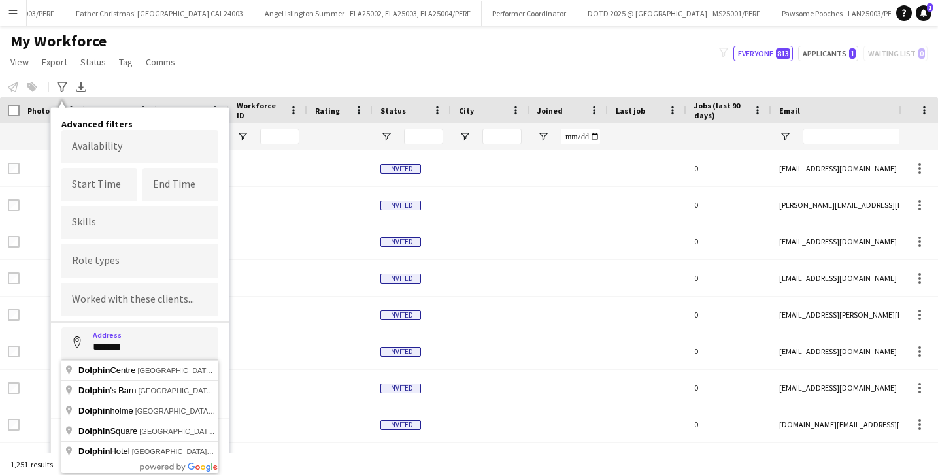
type input "**********"
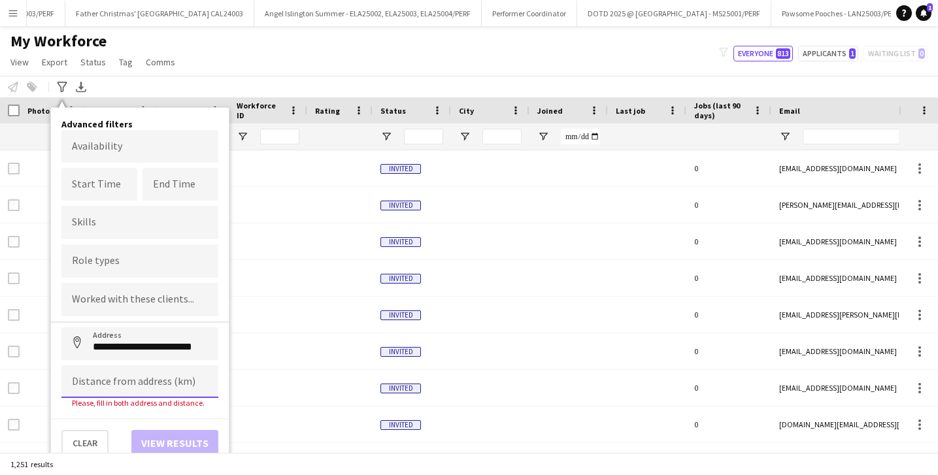
click at [112, 375] on input at bounding box center [139, 381] width 157 height 33
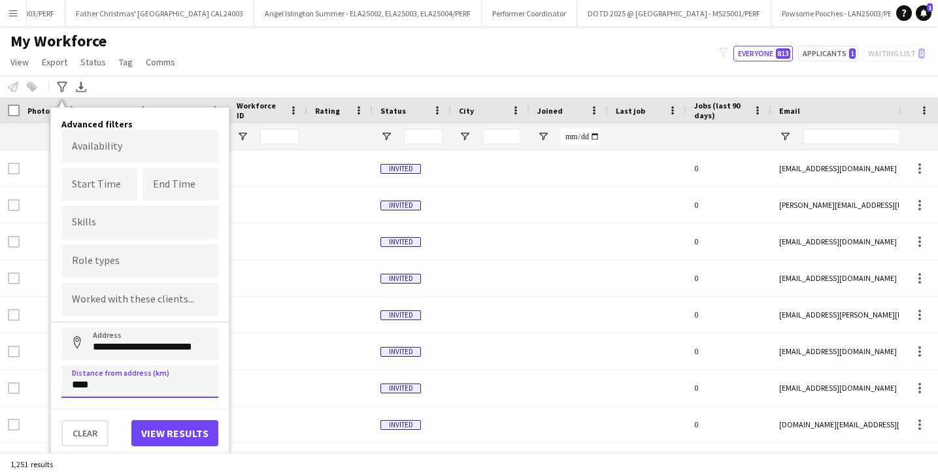
type input "*****"
click button "Address" at bounding box center [76, 342] width 31 height 31
type input "**********"
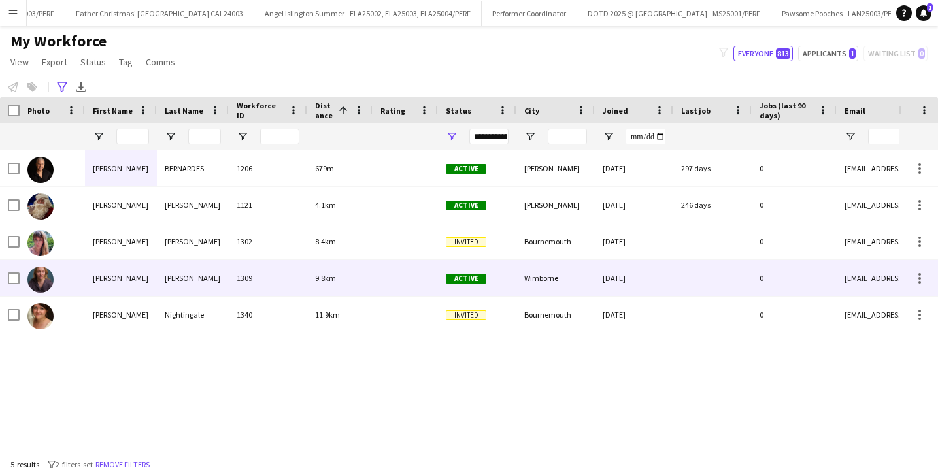
click at [201, 250] on div "[PERSON_NAME]" at bounding box center [193, 242] width 72 height 36
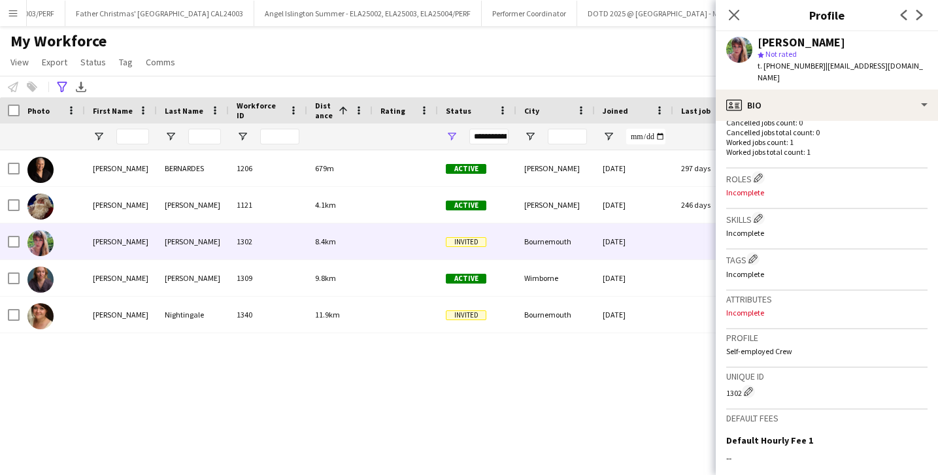
scroll to position [536, 0]
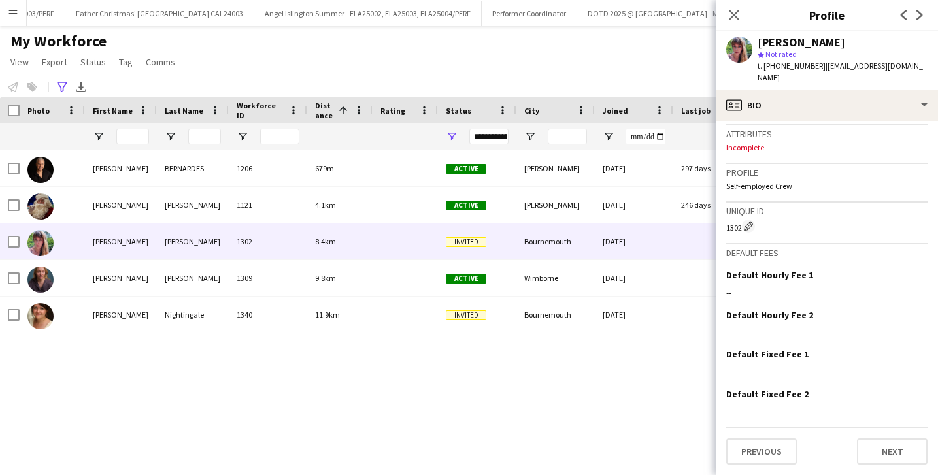
click at [782, 471] on app-crew-profile-bio "Open photos pop-in Gender [DEMOGRAPHIC_DATA] Birthday [DEMOGRAPHIC_DATA] (36 ye…" at bounding box center [827, 298] width 222 height 354
click at [781, 454] on button "Previous" at bounding box center [761, 452] width 71 height 26
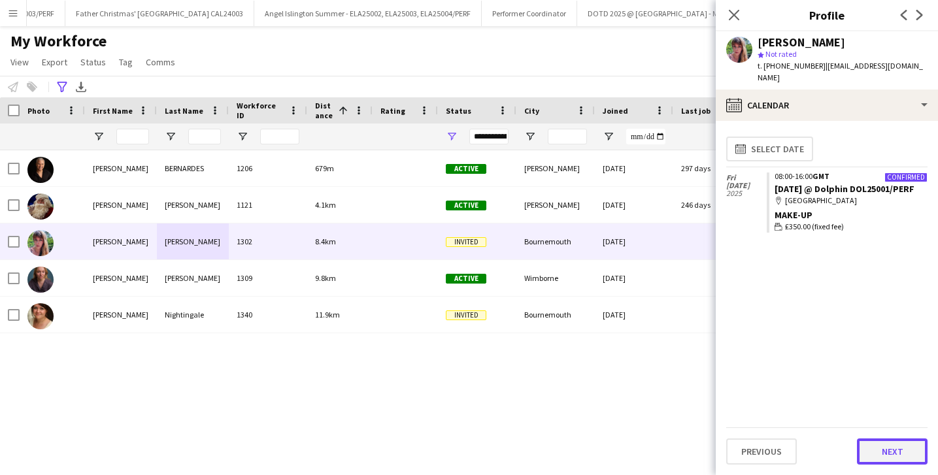
click at [890, 458] on button "Next" at bounding box center [892, 452] width 71 height 26
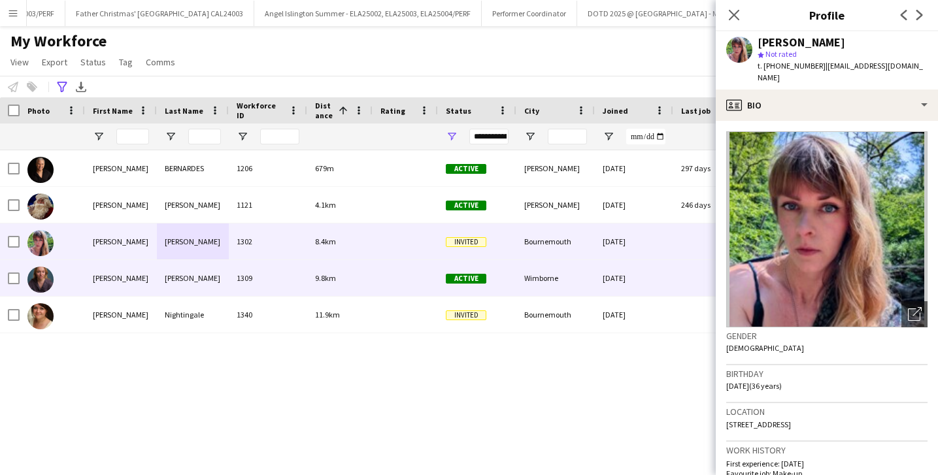
click at [242, 263] on div "1309" at bounding box center [268, 278] width 78 height 36
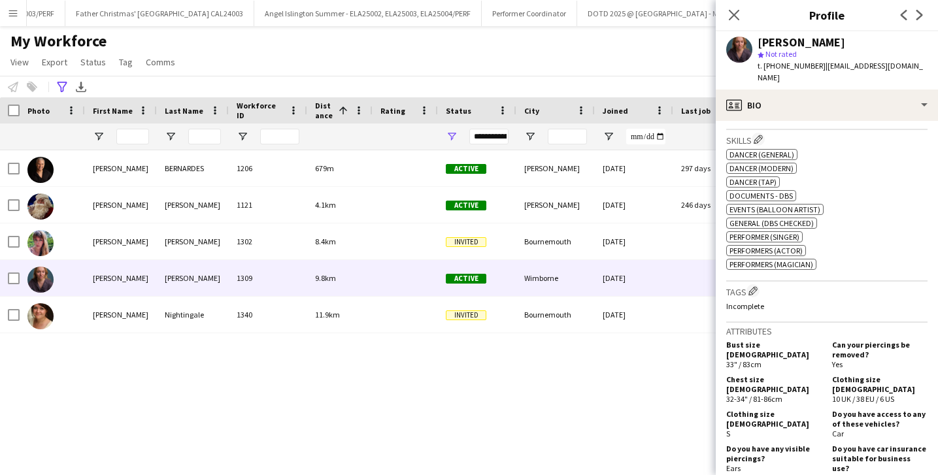
scroll to position [988, 0]
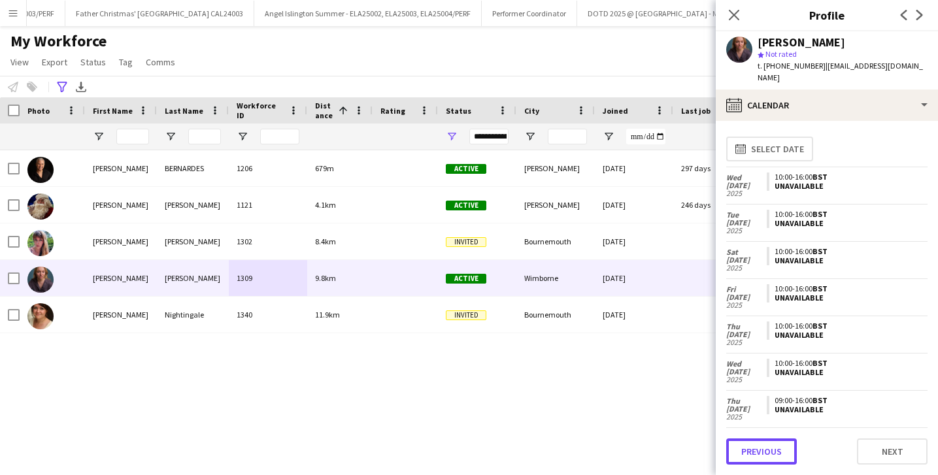
click at [779, 452] on button "Previous" at bounding box center [761, 452] width 71 height 26
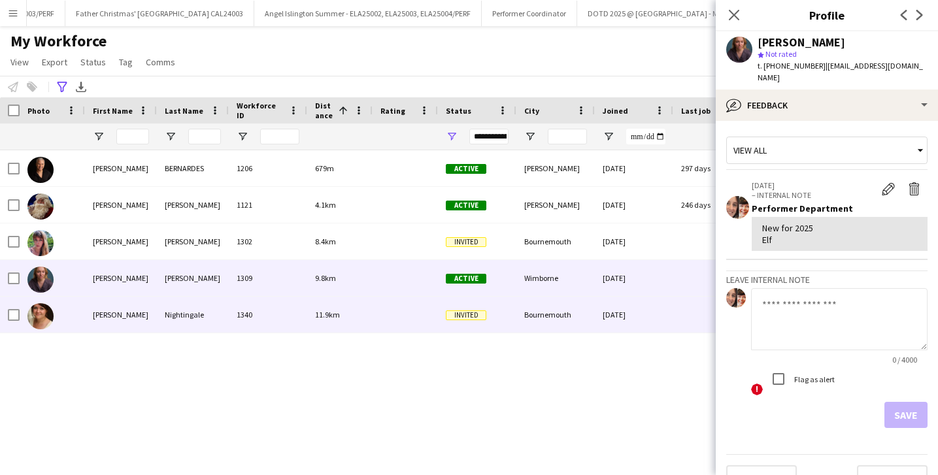
click at [146, 322] on div "[PERSON_NAME]" at bounding box center [121, 315] width 72 height 36
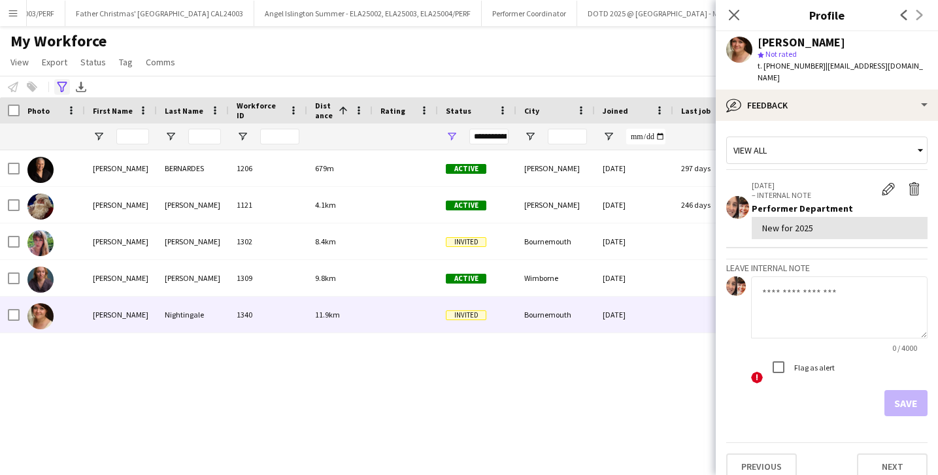
click at [64, 87] on icon "Advanced filters" at bounding box center [62, 87] width 10 height 10
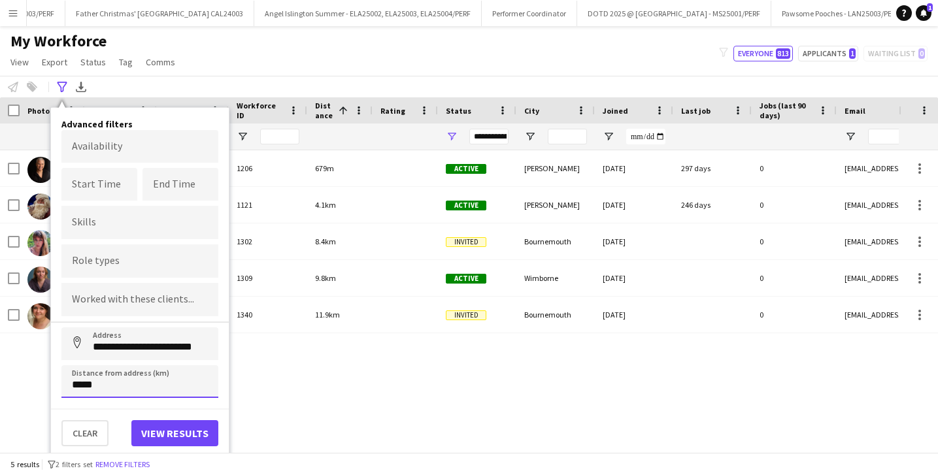
click at [76, 389] on input "*****" at bounding box center [139, 381] width 157 height 33
type input "*****"
click button "Address" at bounding box center [76, 342] width 31 height 31
type input "**********"
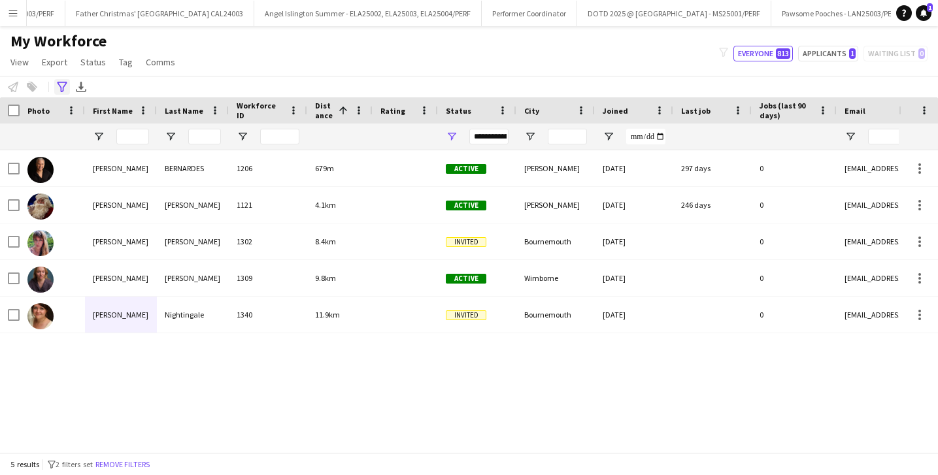
click at [68, 90] on div "Advanced filters" at bounding box center [62, 87] width 16 height 16
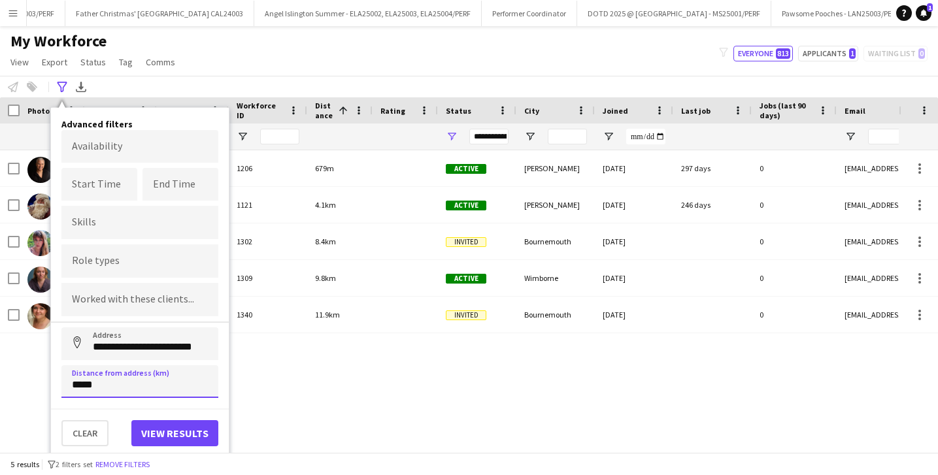
drag, startPoint x: 80, startPoint y: 380, endPoint x: 52, endPoint y: 380, distance: 28.8
click at [52, 380] on div "**********" at bounding box center [140, 283] width 178 height 350
type input "*****"
click button "Address" at bounding box center [76, 342] width 31 height 31
type input "**********"
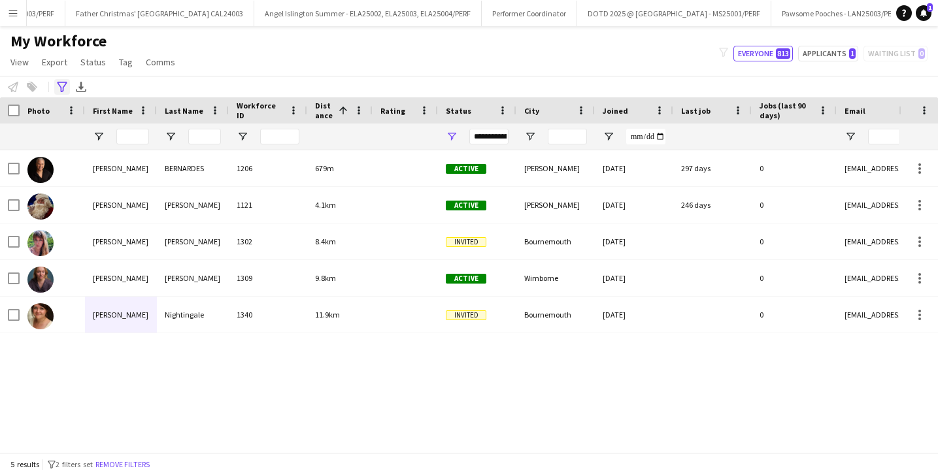
click at [65, 90] on icon "Advanced filters" at bounding box center [62, 87] width 10 height 10
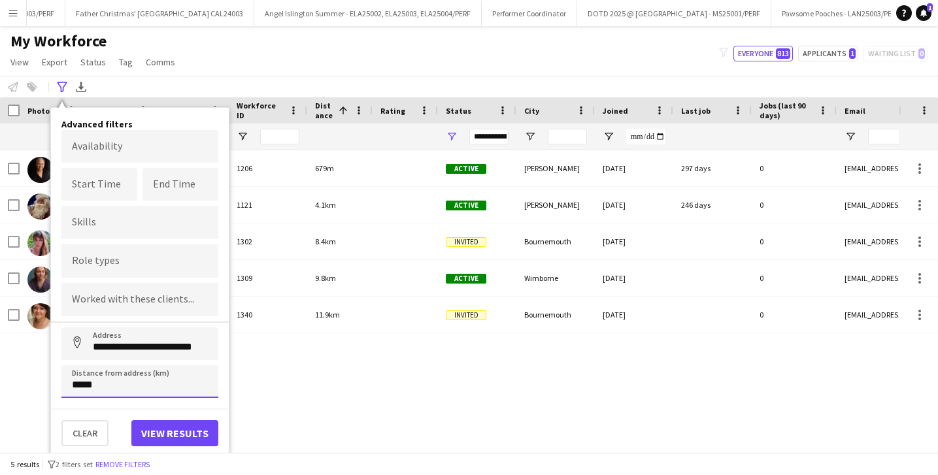
click at [79, 381] on input "*****" at bounding box center [139, 381] width 157 height 33
click button "Address" at bounding box center [76, 342] width 31 height 31
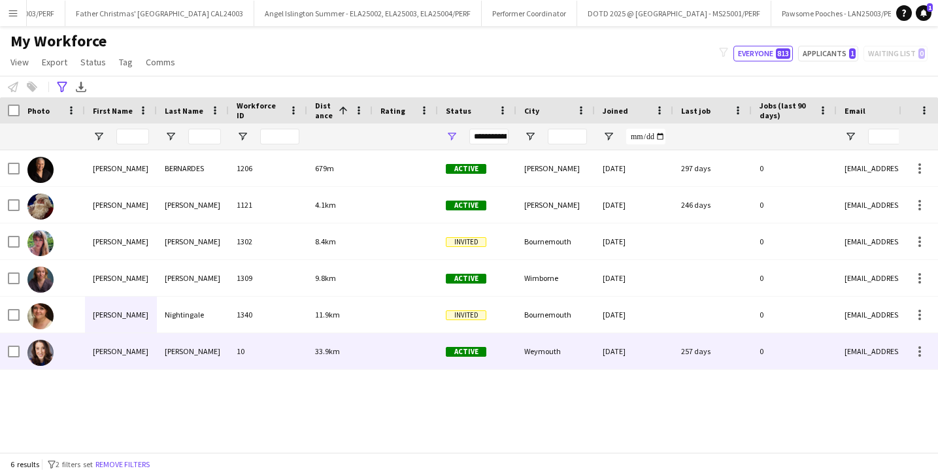
click at [138, 358] on div "[PERSON_NAME]" at bounding box center [121, 351] width 72 height 36
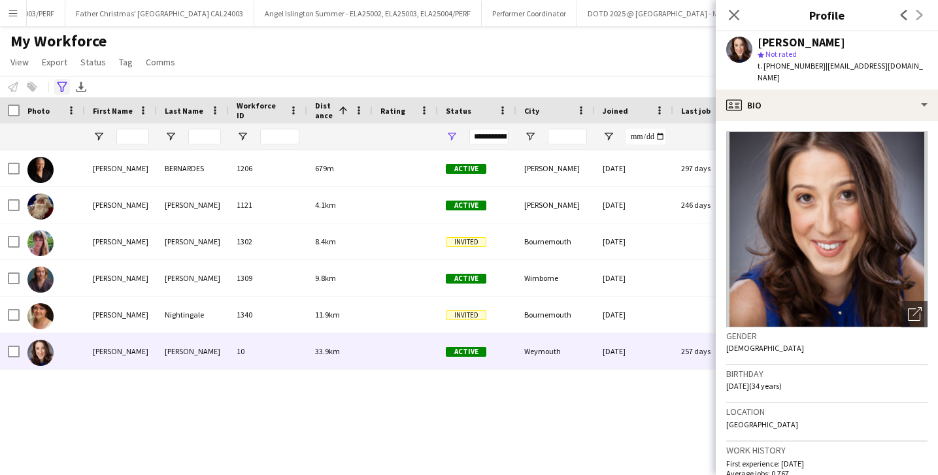
click at [63, 84] on icon "Advanced filters" at bounding box center [62, 87] width 10 height 10
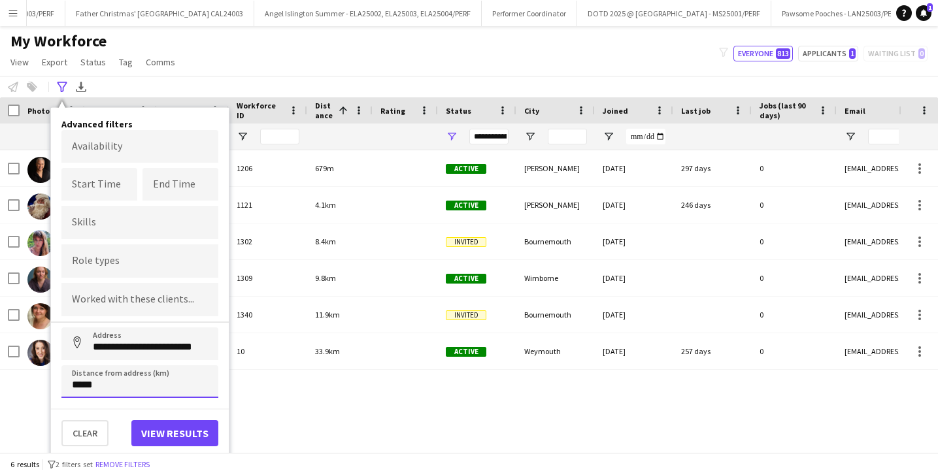
click at [82, 386] on input "*****" at bounding box center [139, 381] width 157 height 33
type input "****"
type input "*****"
click button "Address" at bounding box center [76, 342] width 31 height 31
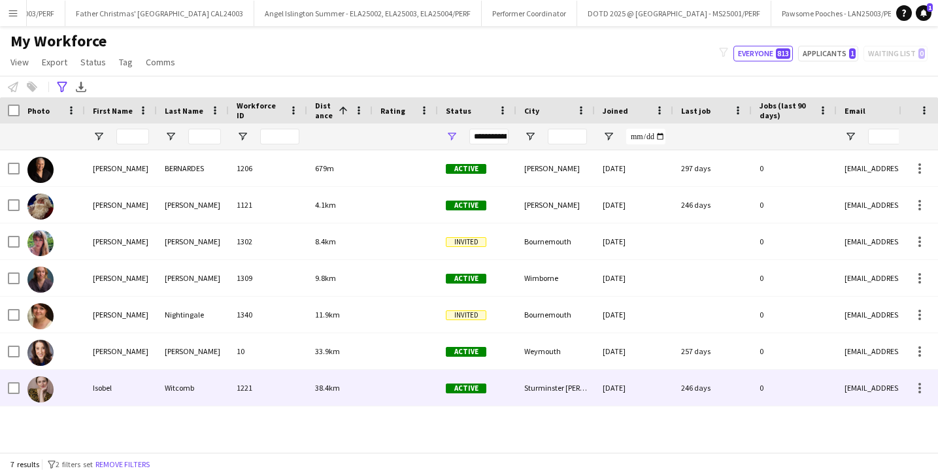
click at [162, 383] on div "Witcomb" at bounding box center [193, 388] width 72 height 36
